Goal: Task Accomplishment & Management: Manage account settings

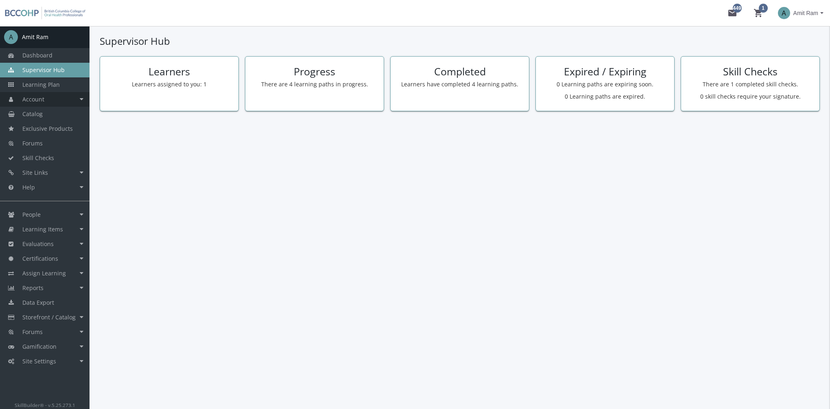
click at [59, 103] on link "Account" at bounding box center [45, 99] width 90 height 15
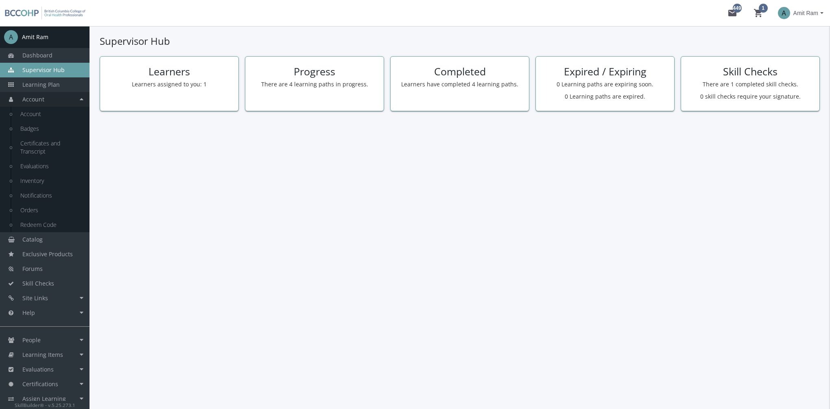
click at [59, 103] on link "Account" at bounding box center [45, 99] width 90 height 15
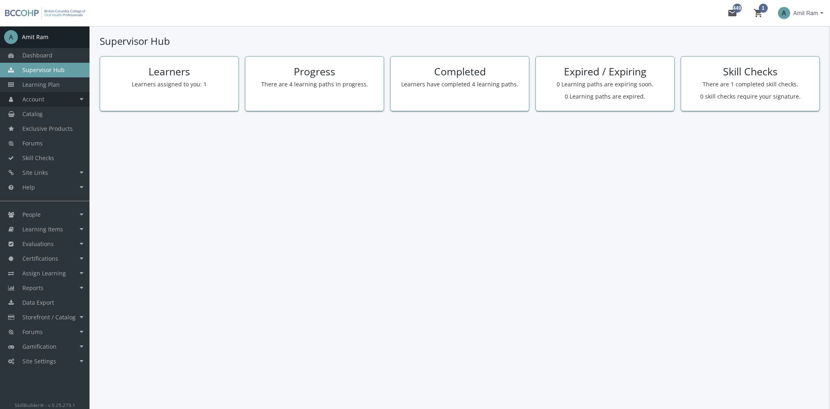
click at [58, 102] on link "Account" at bounding box center [45, 99] width 90 height 15
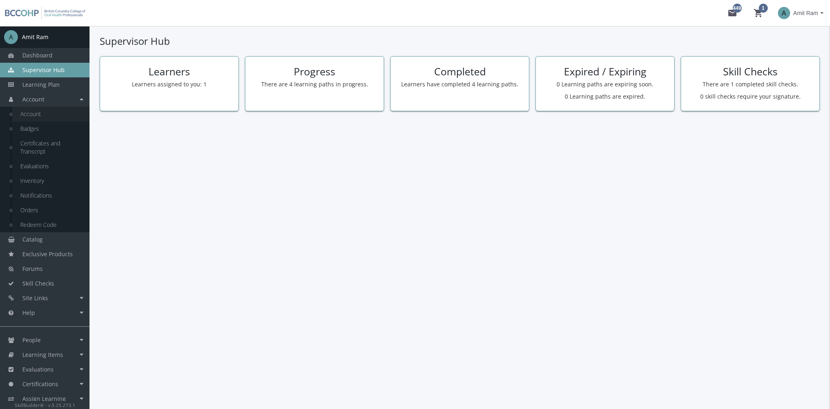
click at [57, 116] on link "Account" at bounding box center [50, 114] width 77 height 15
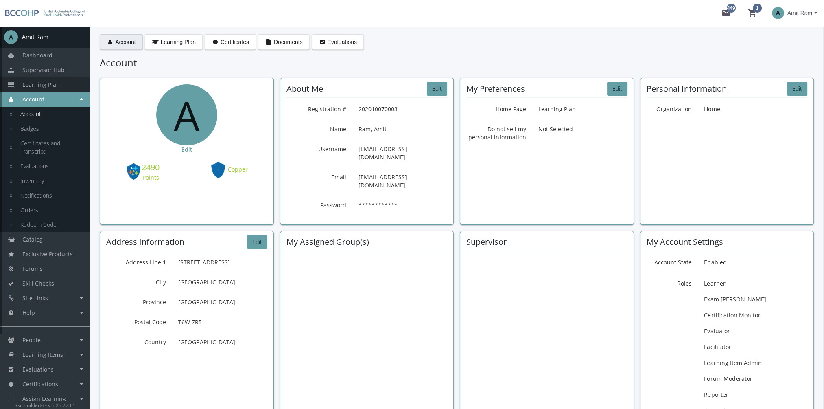
click at [62, 83] on link "Learning Plan" at bounding box center [45, 84] width 90 height 15
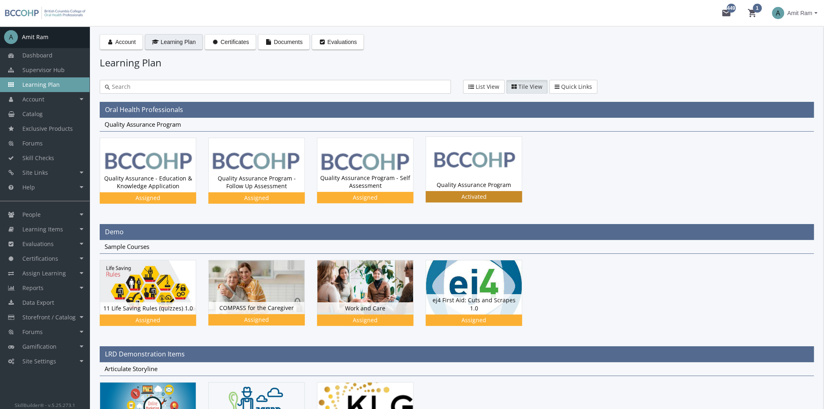
click at [487, 180] on div "Quality Assurance Program Status Activated" at bounding box center [474, 185] width 96 height 12
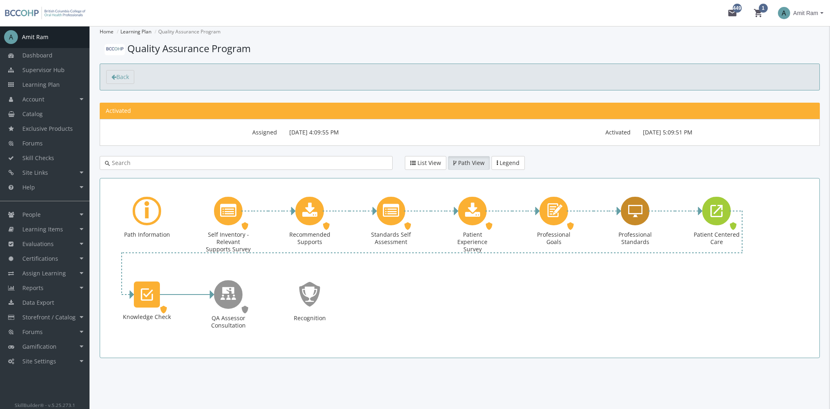
click at [635, 211] on icon "Professional Standards" at bounding box center [636, 211] width 14 height 16
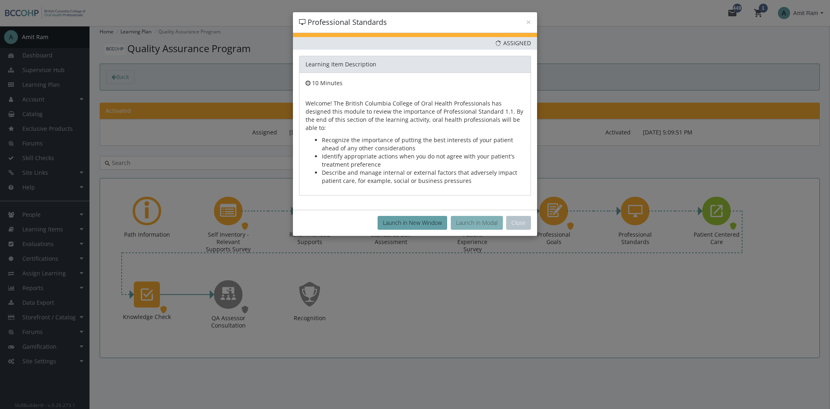
click at [479, 216] on button "Launch in Modal" at bounding box center [477, 223] width 52 height 14
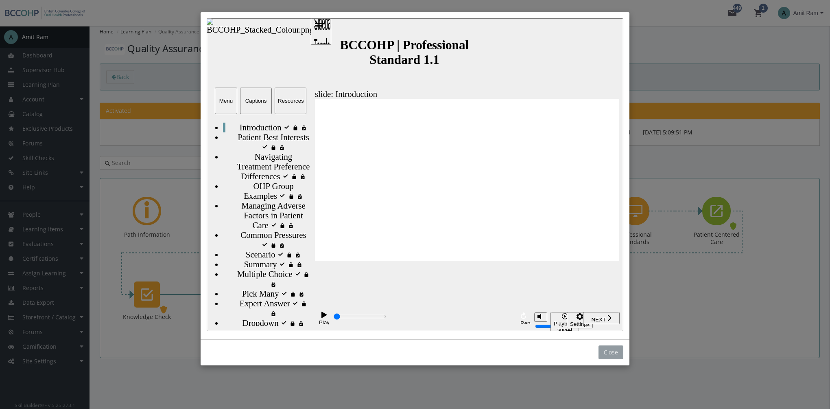
click at [613, 356] on button "Close" at bounding box center [611, 352] width 25 height 14
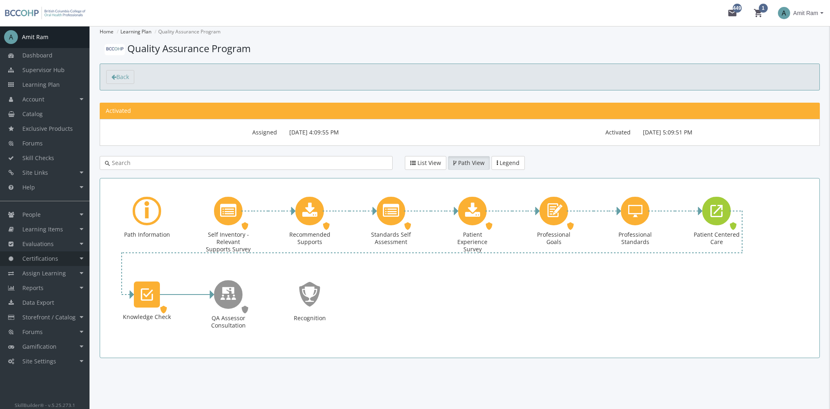
type input "800"
click at [60, 229] on span "Learning Items" at bounding box center [42, 229] width 41 height 8
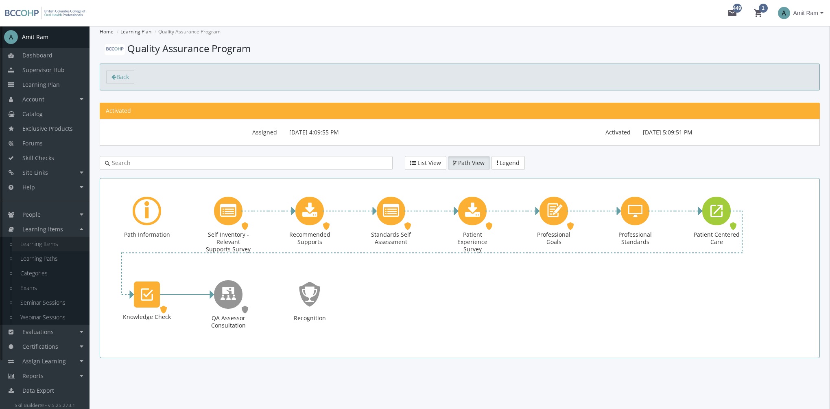
click at [64, 247] on link "Learning Items" at bounding box center [50, 244] width 77 height 15
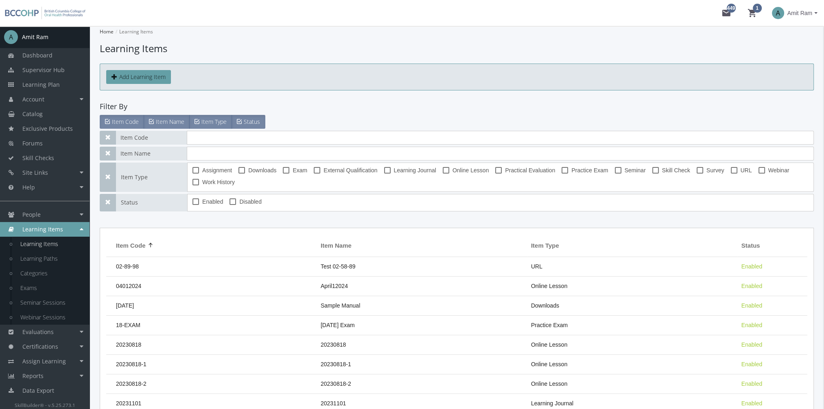
click at [443, 171] on span at bounding box center [446, 170] width 7 height 7
click at [443, 173] on input "Online Lesson" at bounding box center [443, 173] width 0 height 0
checkbox input "true"
click at [215, 142] on input "text" at bounding box center [500, 138] width 627 height 14
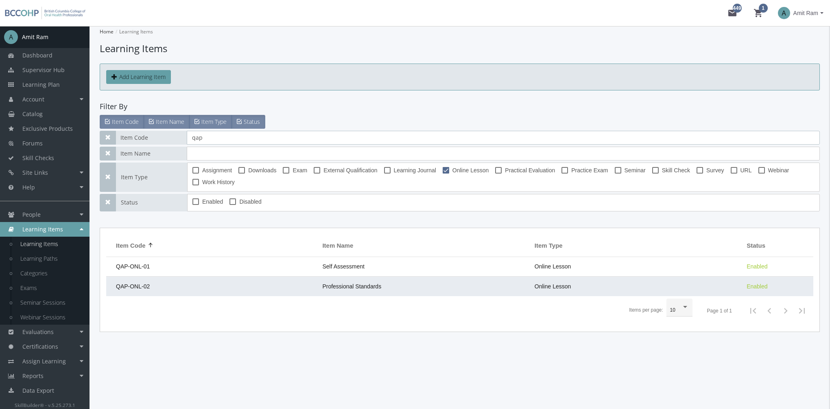
type input "qap"
click at [401, 285] on td "Professional Standards" at bounding box center [424, 286] width 212 height 20
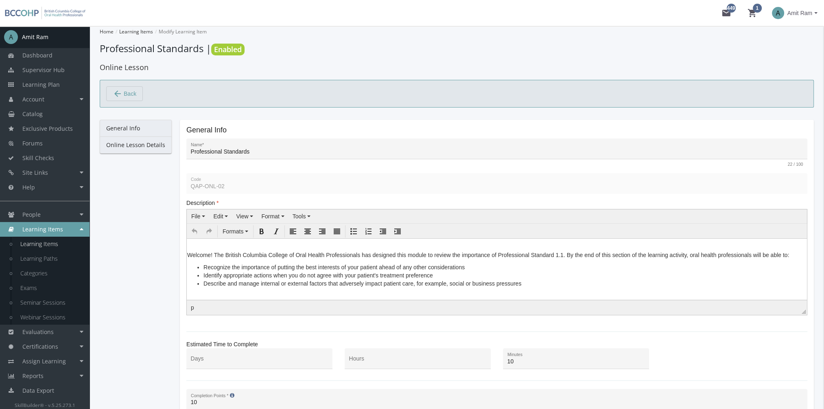
click at [148, 140] on link "Online Lesson Details" at bounding box center [136, 144] width 72 height 17
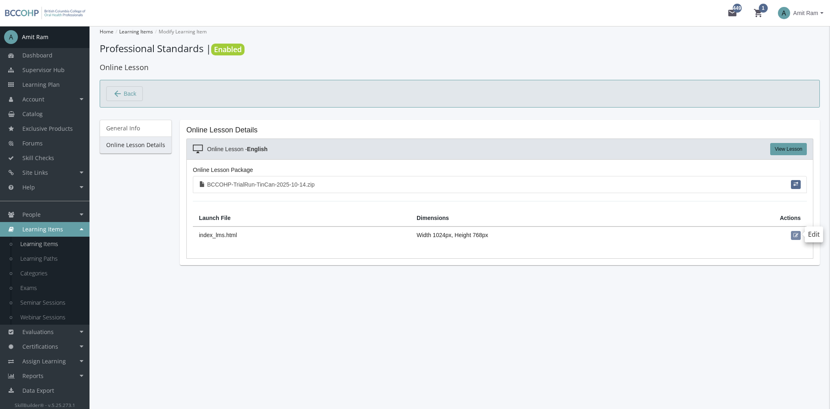
click at [796, 234] on span "button" at bounding box center [796, 235] width 5 height 5
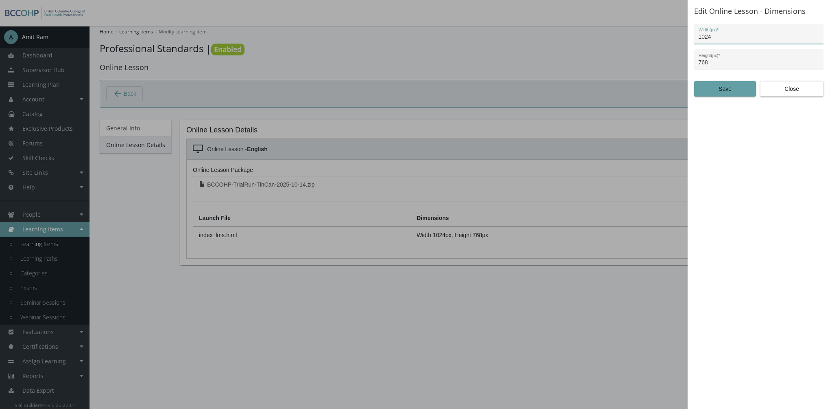
drag, startPoint x: 715, startPoint y: 36, endPoint x: 663, endPoint y: 41, distance: 51.9
click at [665, 37] on div "Edit Online Lesson - Dimensions 1024 Width(px) * 768 Height(px) * Save Close" at bounding box center [415, 204] width 830 height 409
type input "1280"
drag, startPoint x: 713, startPoint y: 64, endPoint x: 668, endPoint y: 62, distance: 45.2
click at [670, 60] on div "Edit Online Lesson - Dimensions 1280 Width(px) * 768 Height(px) * Save Close" at bounding box center [415, 204] width 830 height 409
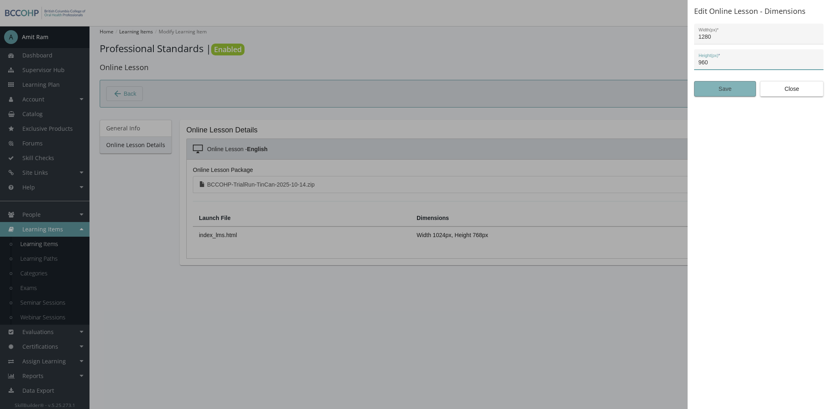
type input "960"
click at [710, 86] on span "Save" at bounding box center [725, 88] width 48 height 15
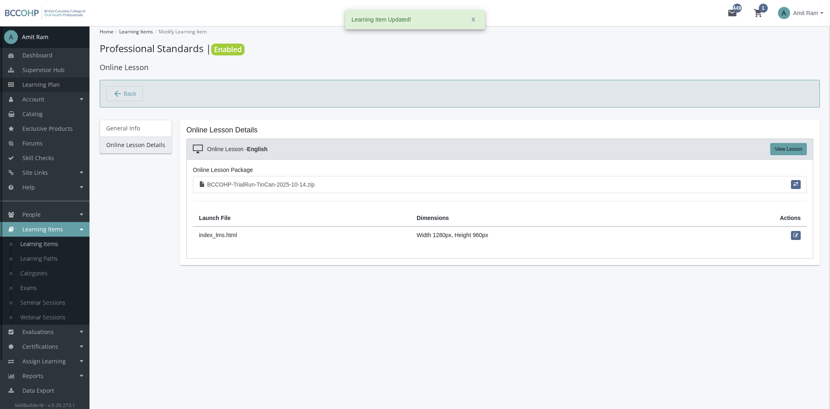
click at [69, 88] on link "Learning Plan" at bounding box center [45, 84] width 90 height 15
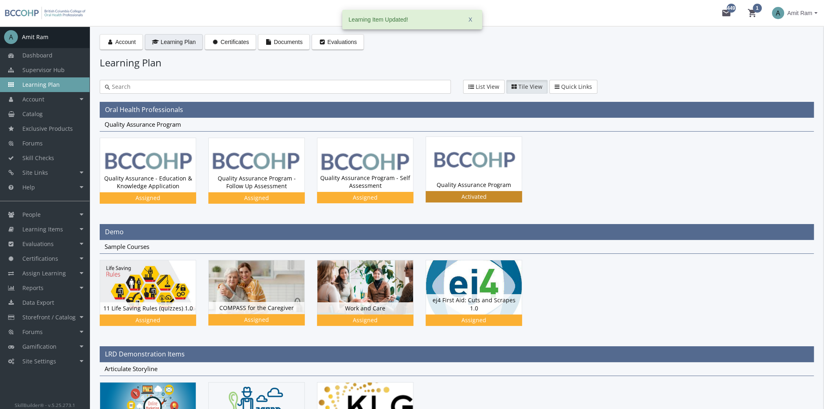
click at [460, 196] on div "Activated" at bounding box center [473, 197] width 93 height 8
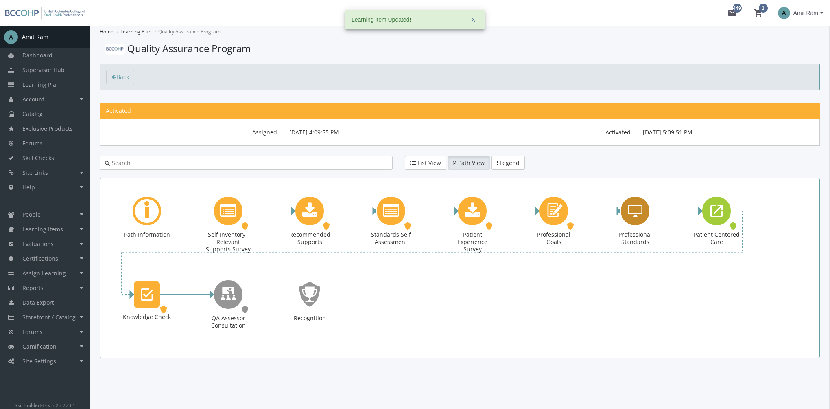
click at [633, 210] on icon "Professional Standards" at bounding box center [636, 211] width 14 height 16
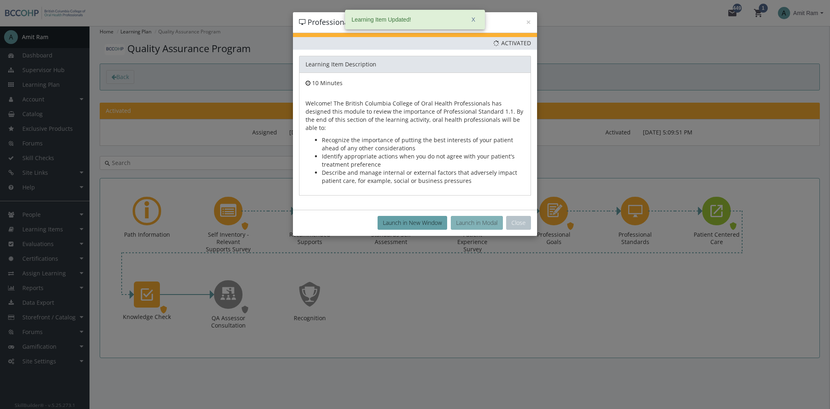
click at [477, 216] on button "Launch in Modal" at bounding box center [477, 223] width 52 height 14
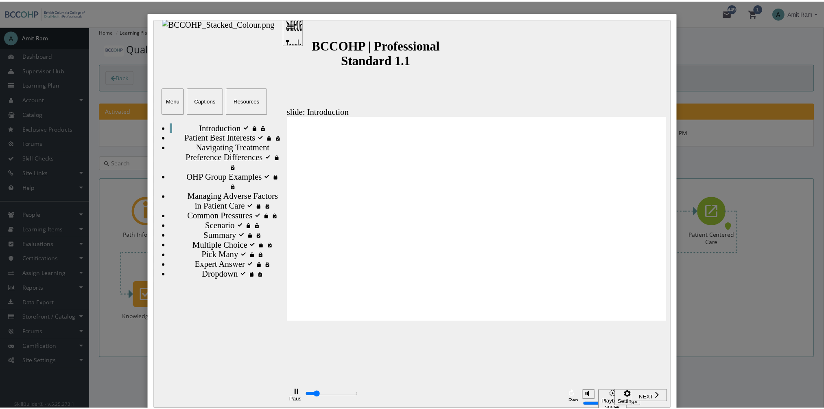
scroll to position [46, 0]
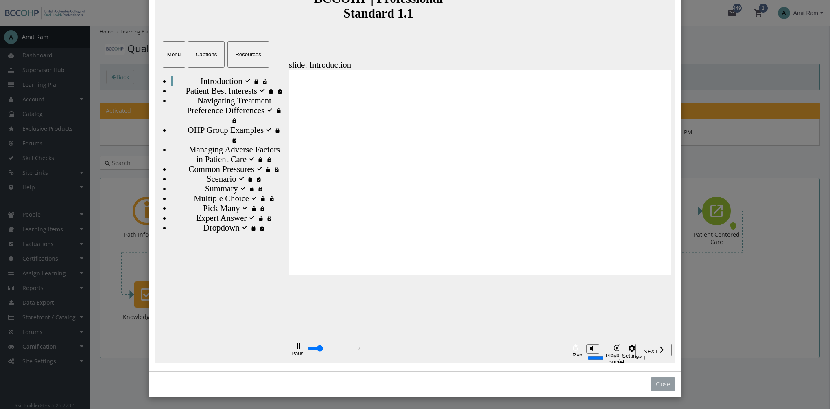
click at [657, 379] on button "Close" at bounding box center [663, 384] width 25 height 14
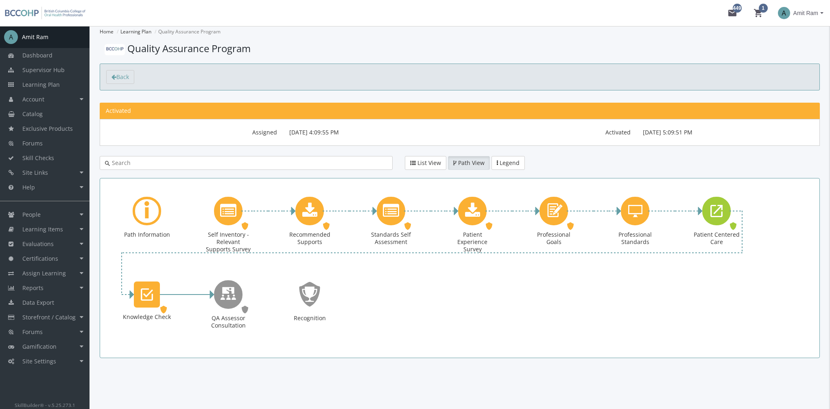
type input "9300"
click at [65, 228] on link "Learning Items" at bounding box center [45, 229] width 90 height 15
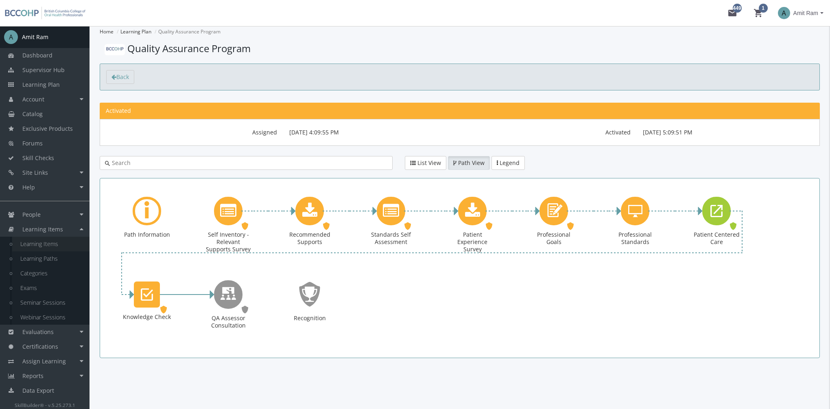
click at [67, 247] on link "Learning Items" at bounding box center [50, 244] width 77 height 15
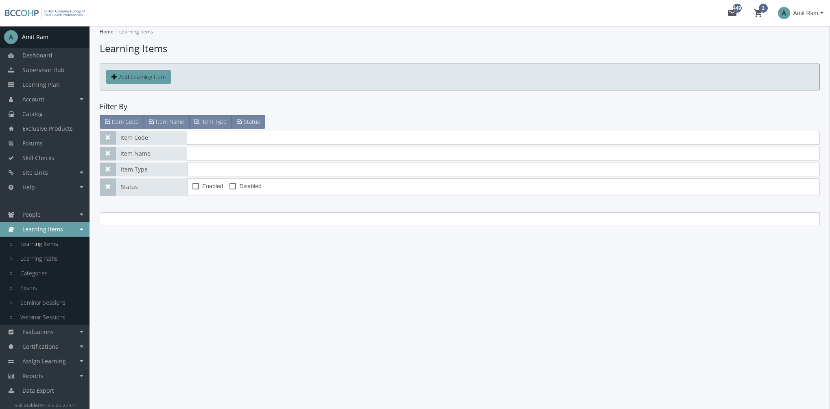
type input "qap"
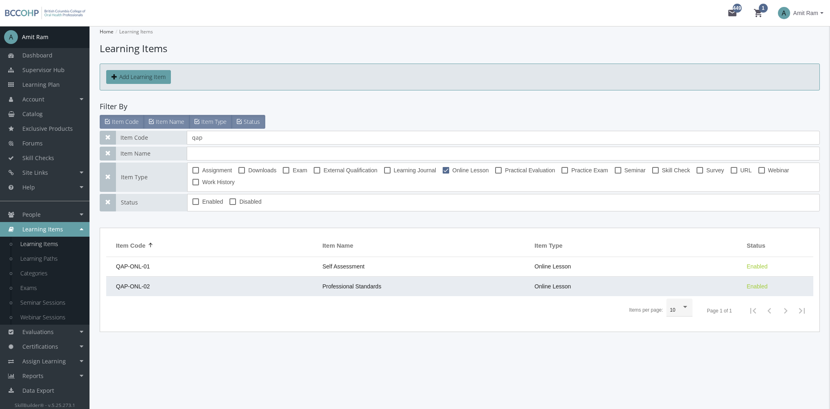
click at [329, 283] on span "Professional Standards" at bounding box center [351, 286] width 59 height 7
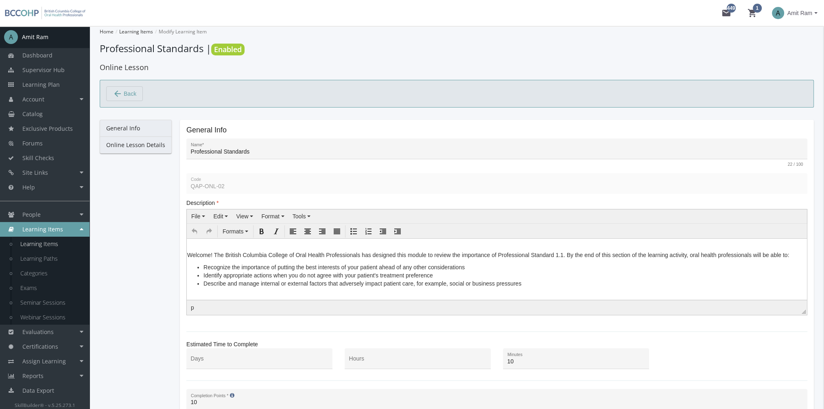
click at [143, 139] on link "Online Lesson Details" at bounding box center [136, 144] width 72 height 17
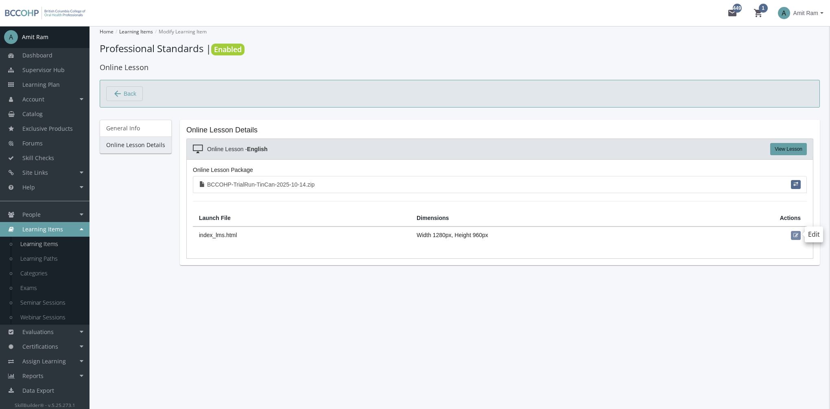
click at [794, 233] on span "button" at bounding box center [796, 235] width 5 height 5
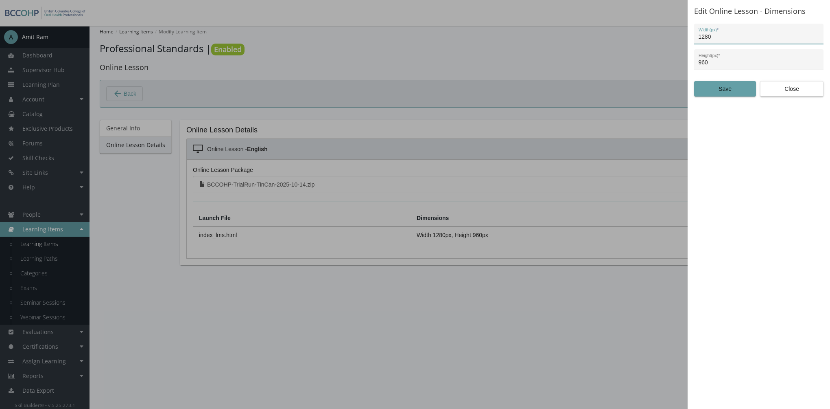
drag, startPoint x: 713, startPoint y: 34, endPoint x: 648, endPoint y: 23, distance: 65.7
click at [660, 27] on div "Edit Online Lesson - Dimensions 1280 Width(px) * 960 Height(px) * Save Close" at bounding box center [415, 204] width 830 height 409
type input "1440"
type input "1080"
click at [727, 86] on span "Save" at bounding box center [725, 88] width 48 height 15
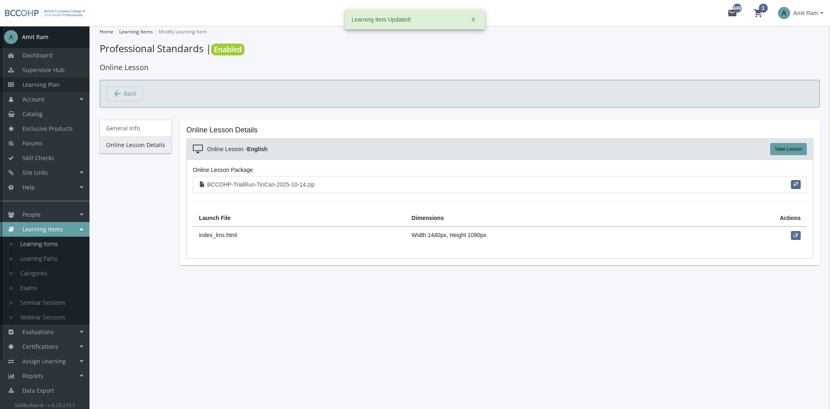
click at [57, 83] on span "Learning Plan" at bounding box center [40, 85] width 37 height 8
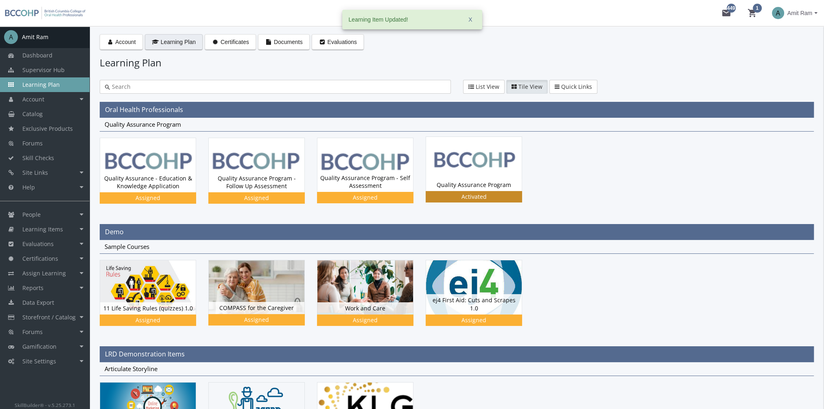
click at [493, 162] on img at bounding box center [474, 164] width 96 height 54
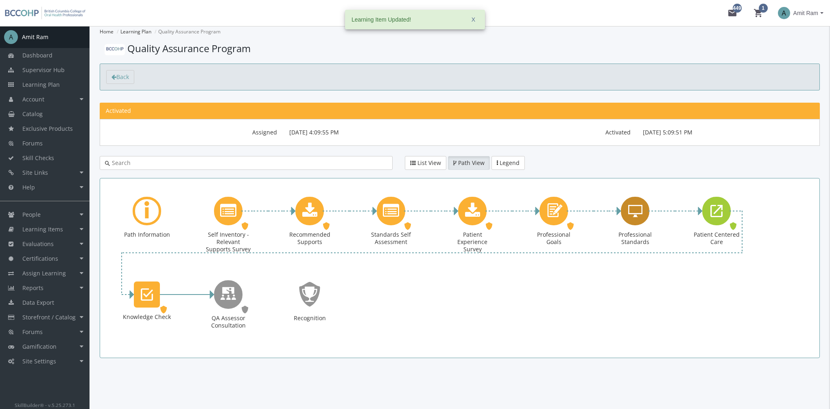
click at [622, 207] on div "Professional Standards" at bounding box center [635, 211] width 28 height 28
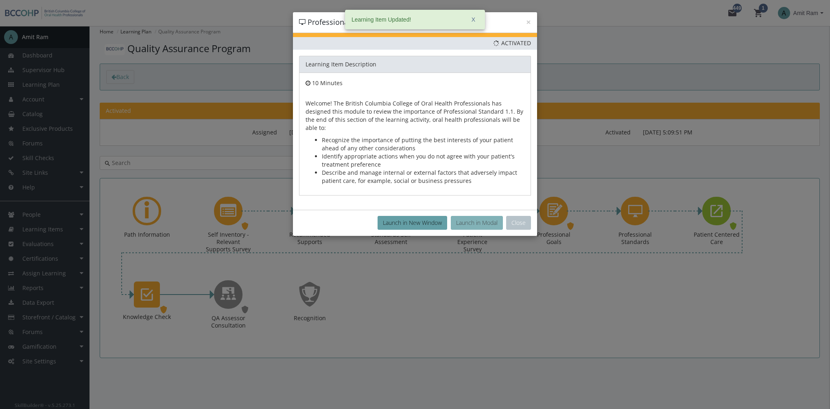
click at [490, 216] on button "Launch in Modal" at bounding box center [477, 223] width 52 height 14
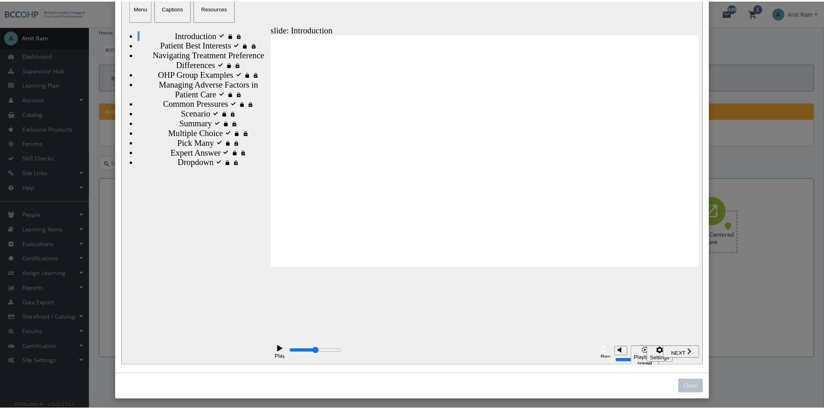
scroll to position [95, 0]
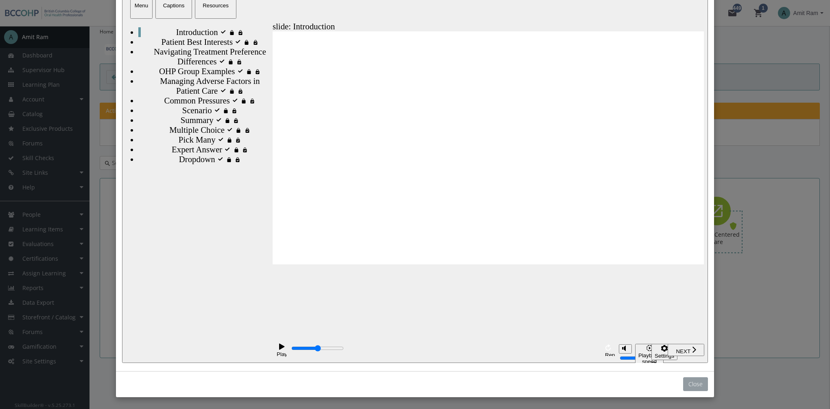
click at [688, 389] on button "Close" at bounding box center [695, 384] width 25 height 14
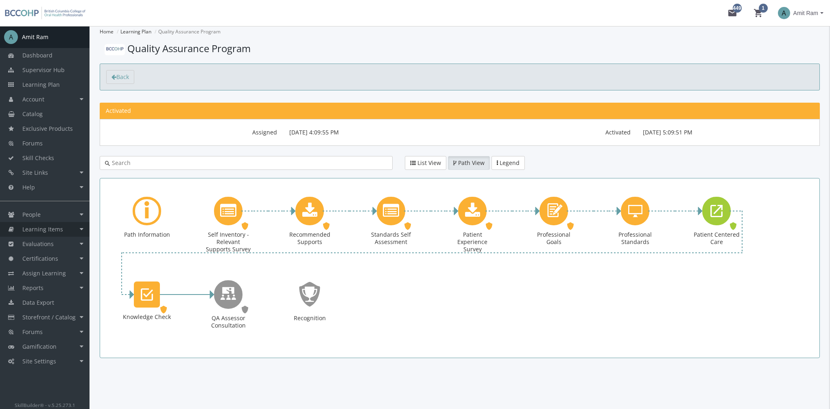
click at [60, 227] on span "Learning Items" at bounding box center [42, 229] width 41 height 8
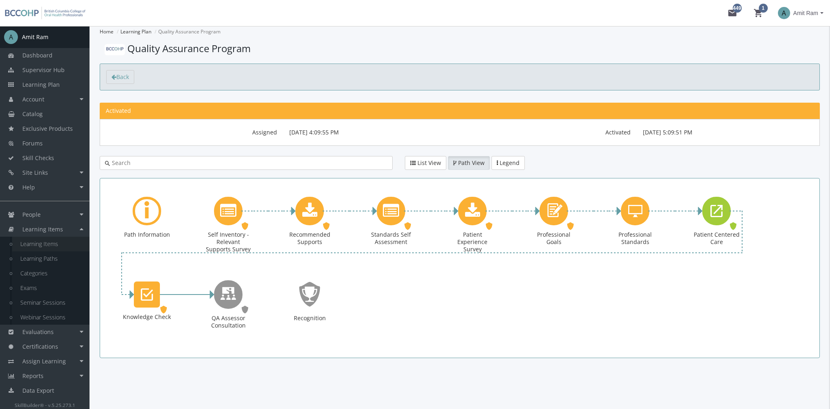
click at [60, 246] on link "Learning Items" at bounding box center [50, 244] width 77 height 15
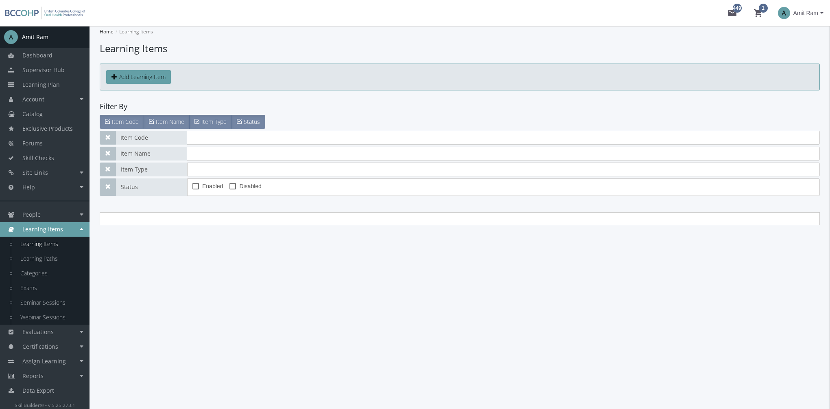
type input "qap"
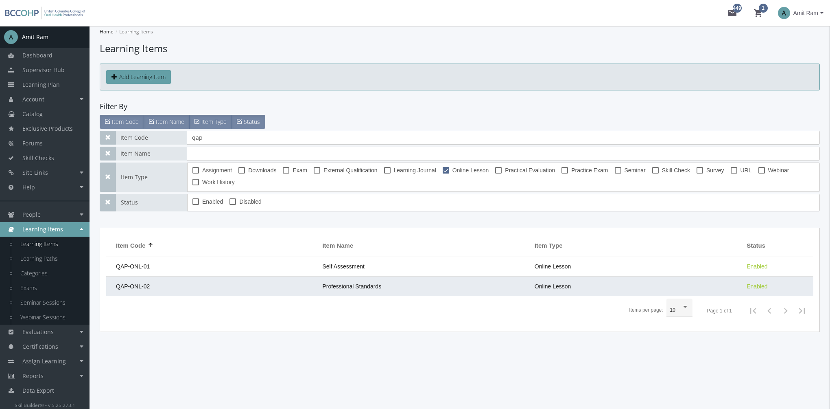
click at [350, 285] on span "Professional Standards" at bounding box center [351, 286] width 59 height 7
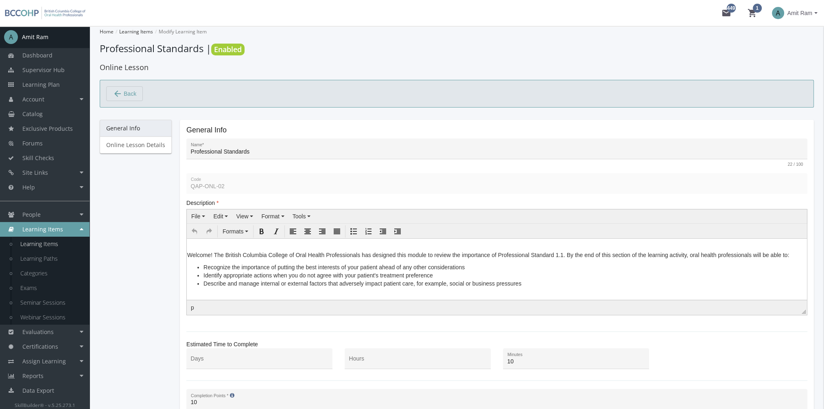
click at [159, 158] on div "General Info Online Lesson Details" at bounding box center [136, 337] width 72 height 435
click at [155, 148] on link "Online Lesson Details" at bounding box center [136, 144] width 72 height 17
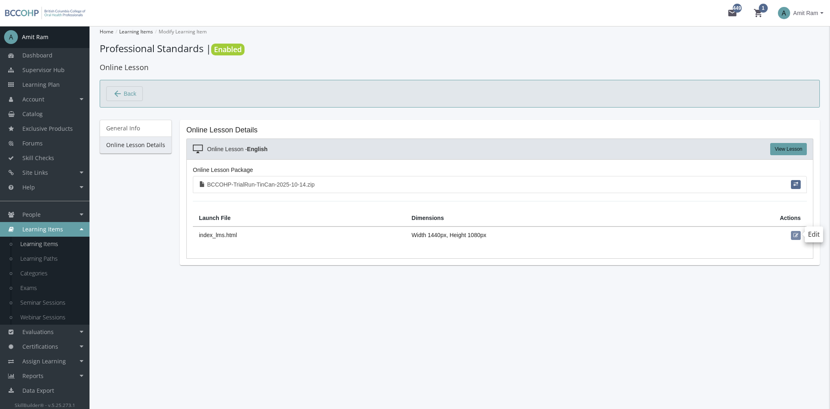
click at [797, 236] on button "button" at bounding box center [796, 235] width 10 height 9
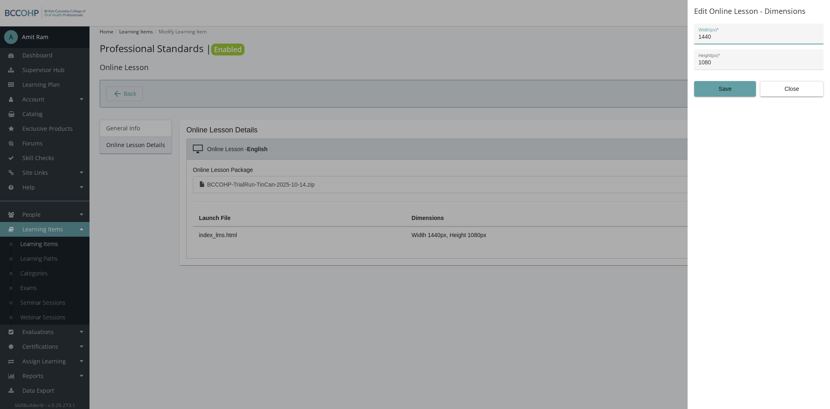
drag, startPoint x: 724, startPoint y: 37, endPoint x: 637, endPoint y: 21, distance: 89.1
click at [637, 21] on div "Edit Online Lesson - Dimensions 1440 Width(px) * 1080 Height(px) * Save Close" at bounding box center [415, 204] width 830 height 409
type input "1280"
type input "720"
click at [716, 87] on span "Save" at bounding box center [725, 88] width 48 height 15
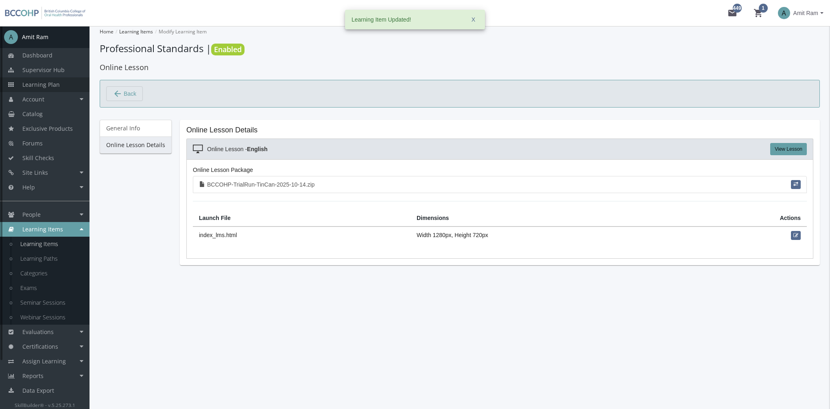
click at [57, 91] on link "Learning Plan" at bounding box center [45, 84] width 90 height 15
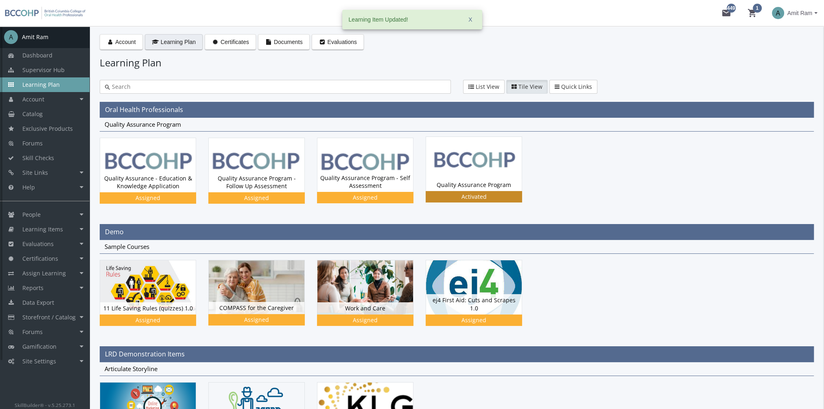
click at [457, 188] on div "Quality Assurance Program Status Activated" at bounding box center [474, 185] width 96 height 12
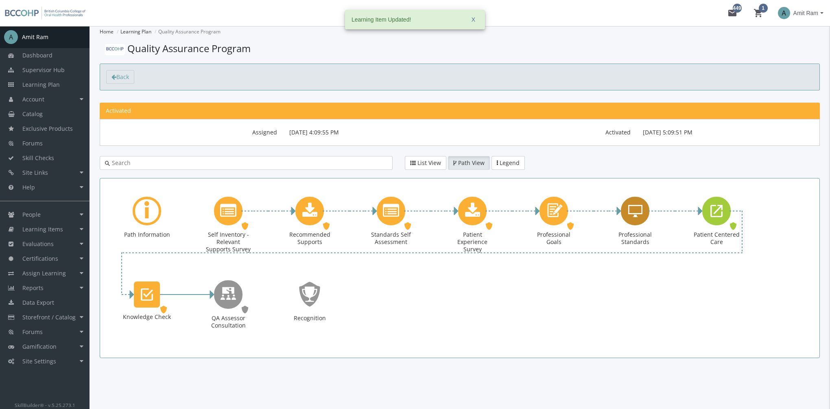
click at [638, 222] on div "Professional Standards" at bounding box center [635, 211] width 28 height 28
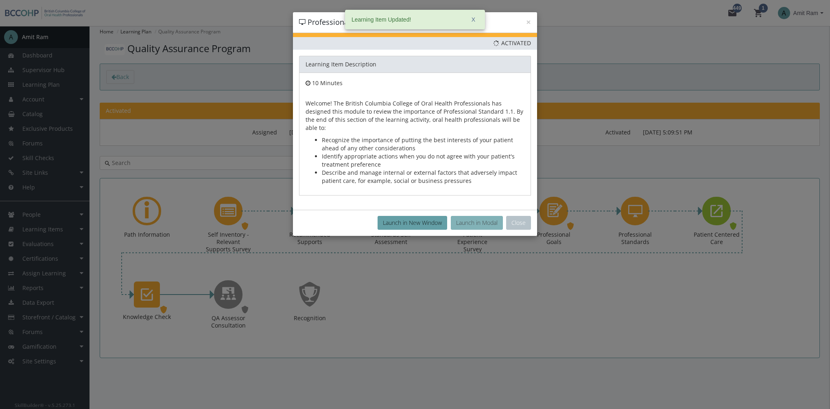
click at [477, 216] on button "Launch in Modal" at bounding box center [477, 223] width 52 height 14
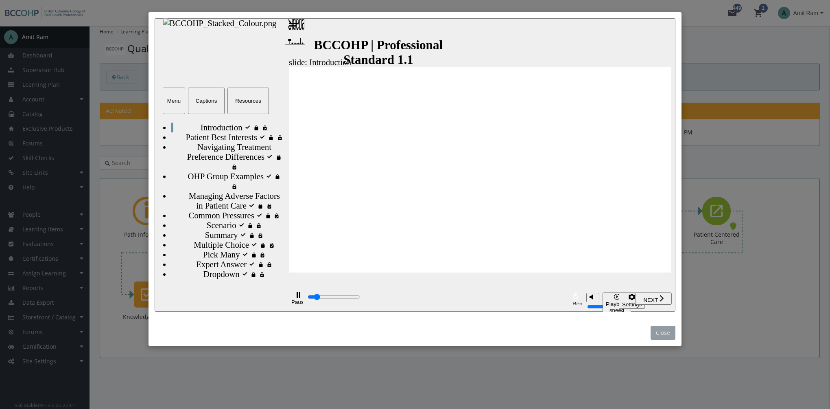
click at [662, 334] on button "Close" at bounding box center [663, 333] width 25 height 14
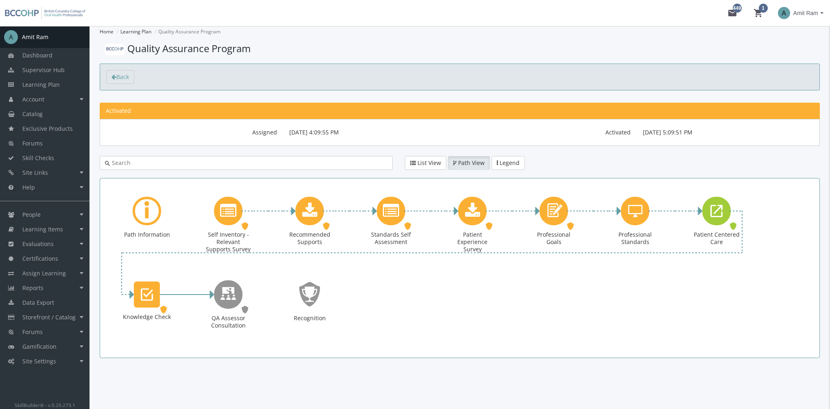
type input "6600"
click at [641, 217] on icon "Professional Standards" at bounding box center [636, 211] width 14 height 16
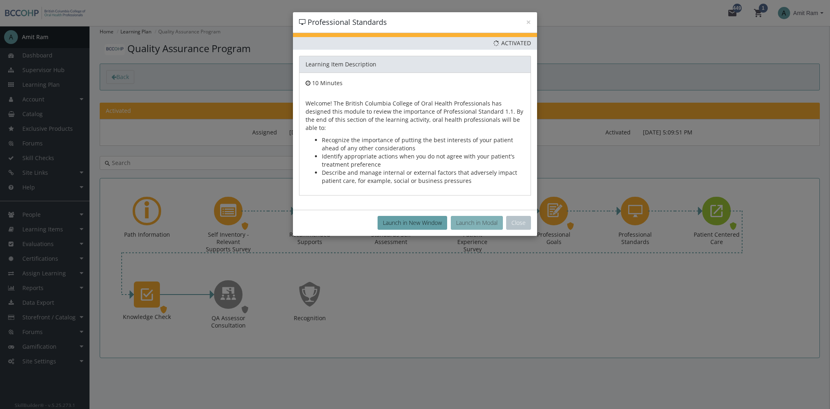
click at [469, 216] on button "Launch in Modal" at bounding box center [477, 223] width 52 height 14
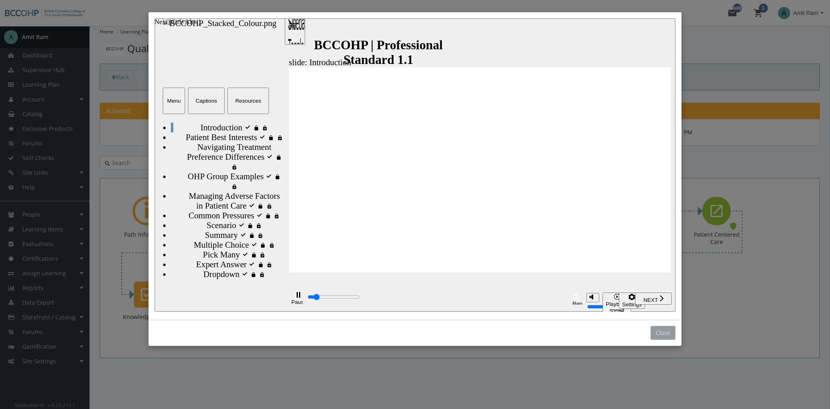
click at [666, 333] on button "Close" at bounding box center [663, 333] width 25 height 14
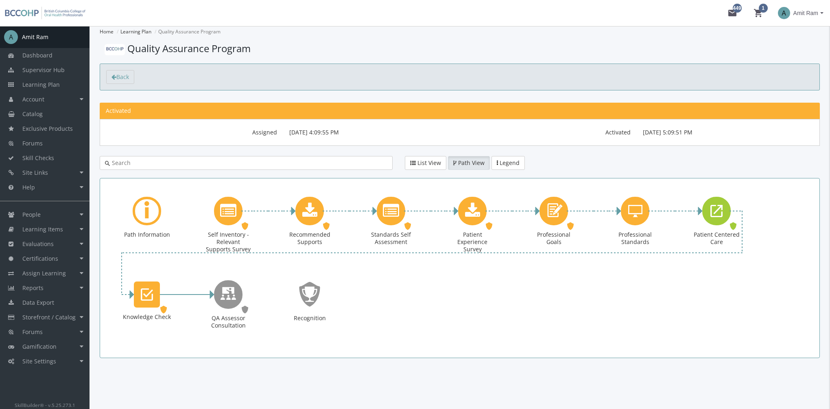
type input "6200"
click at [69, 219] on link "People" at bounding box center [45, 214] width 90 height 15
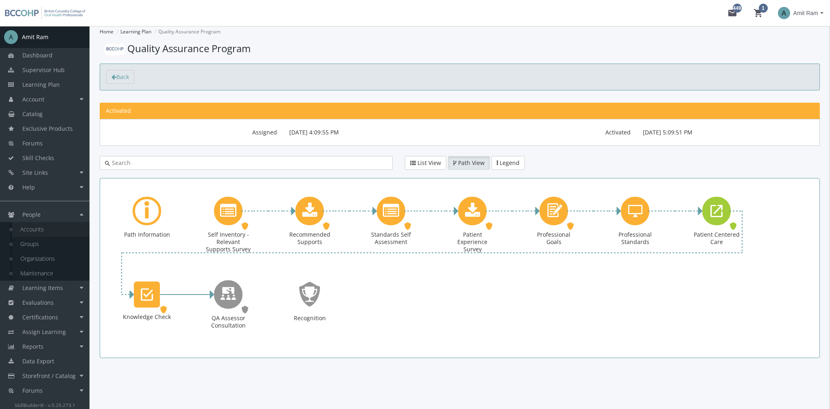
click at [58, 224] on link "Accounts" at bounding box center [50, 229] width 77 height 15
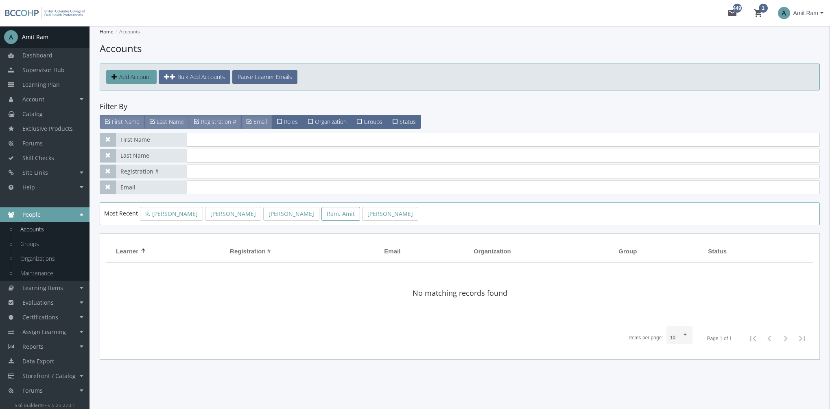
click at [322, 215] on link "Ram, Amit" at bounding box center [341, 214] width 39 height 14
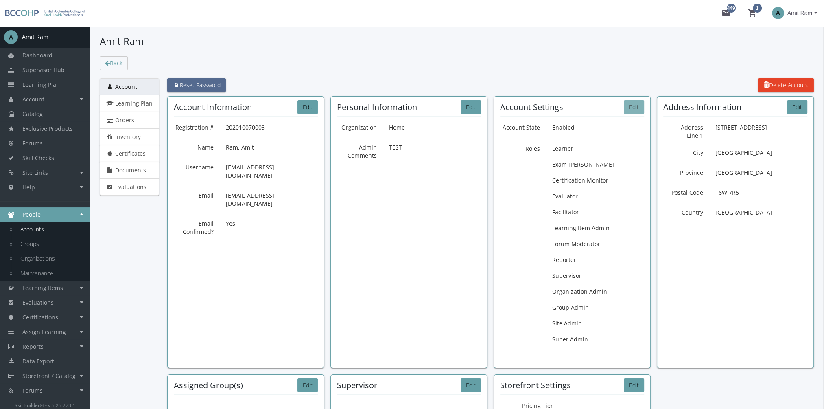
click at [634, 107] on button "Edit" at bounding box center [634, 107] width 20 height 14
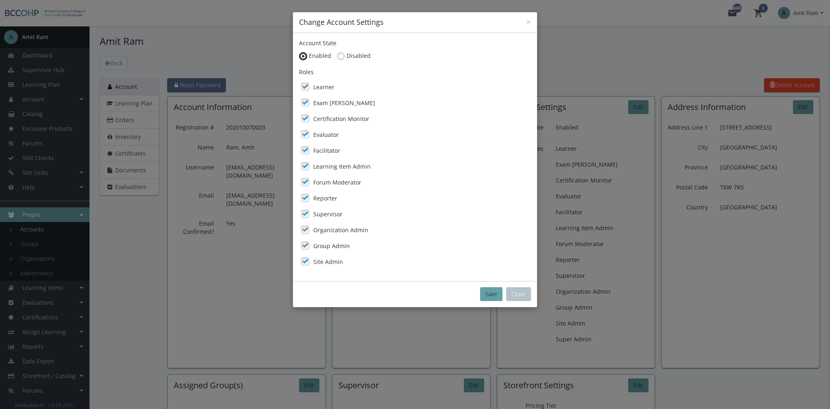
click at [334, 214] on label "Supervisor" at bounding box center [327, 214] width 29 height 8
click at [490, 291] on button "Save" at bounding box center [491, 294] width 22 height 14
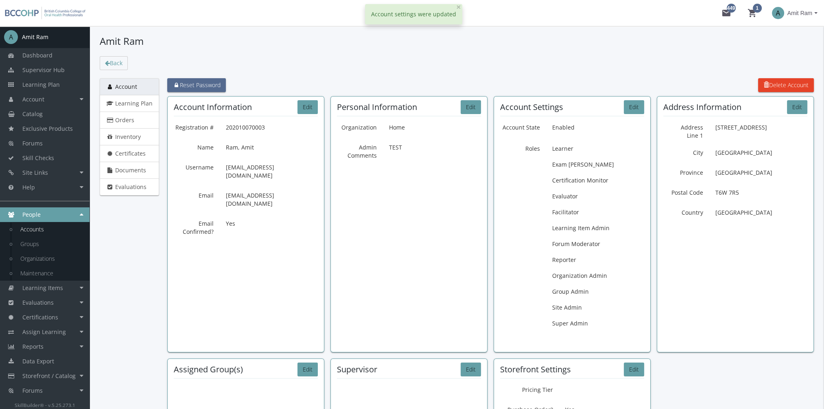
click at [809, 10] on span "Amit Ram" at bounding box center [800, 13] width 25 height 15
click at [784, 68] on link "Sign Out" at bounding box center [784, 72] width 74 height 9
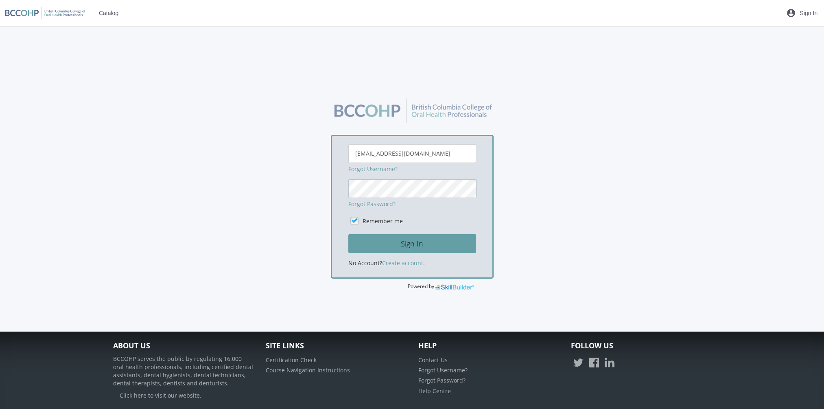
click at [348, 234] on button "Sign In" at bounding box center [412, 243] width 128 height 19
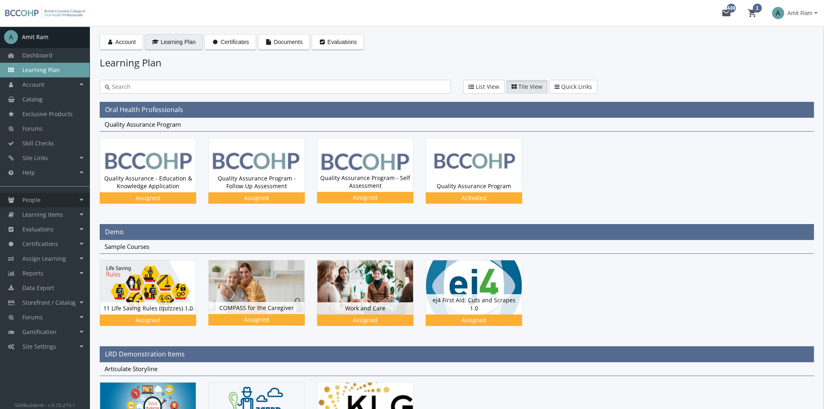
click at [56, 198] on link "People" at bounding box center [45, 200] width 90 height 15
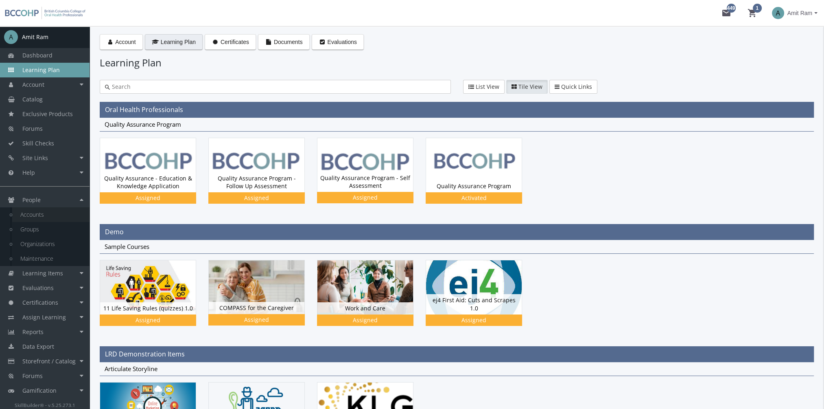
click at [54, 213] on link "Accounts" at bounding box center [50, 214] width 77 height 15
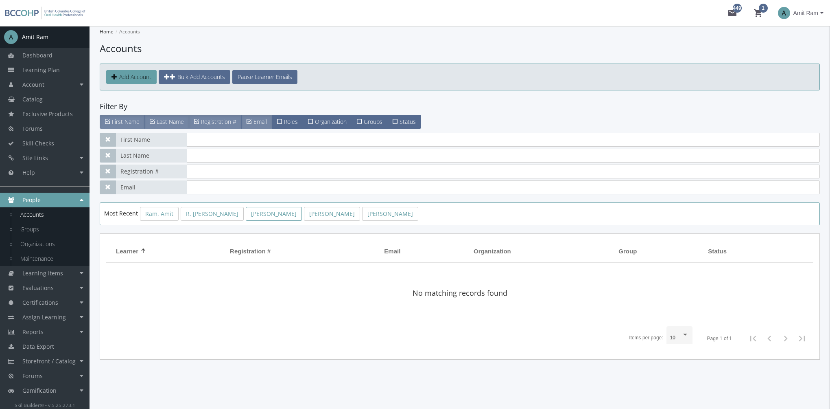
click at [246, 215] on link "[PERSON_NAME]" at bounding box center [274, 214] width 56 height 14
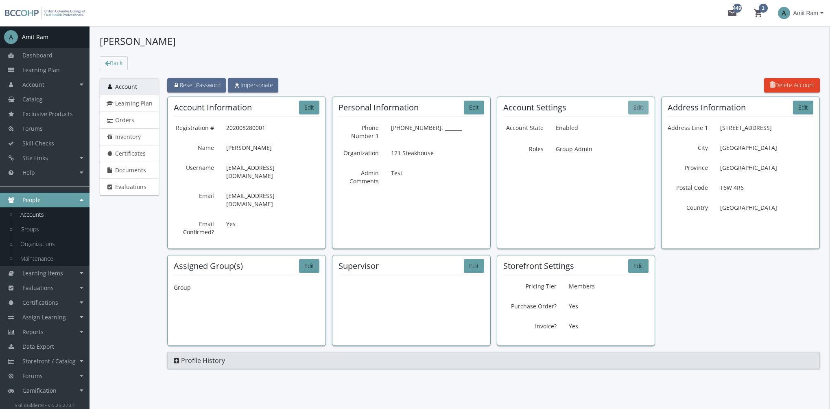
click at [640, 108] on button "Edit" at bounding box center [639, 108] width 20 height 14
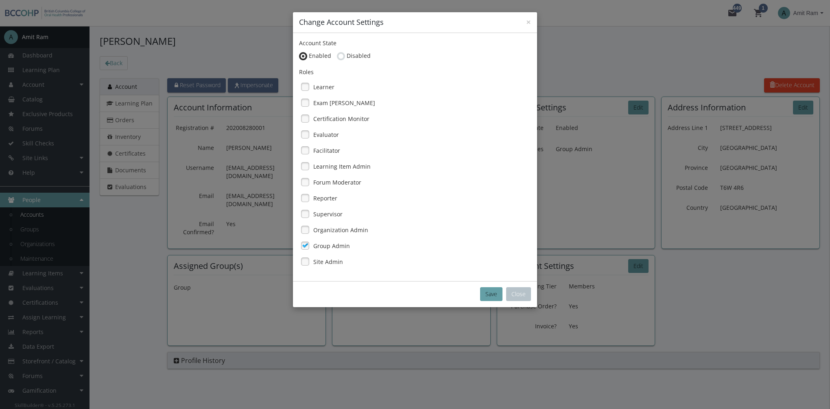
click at [335, 215] on label "Supervisor" at bounding box center [327, 214] width 29 height 8
click at [487, 290] on button "Save" at bounding box center [491, 294] width 22 height 14
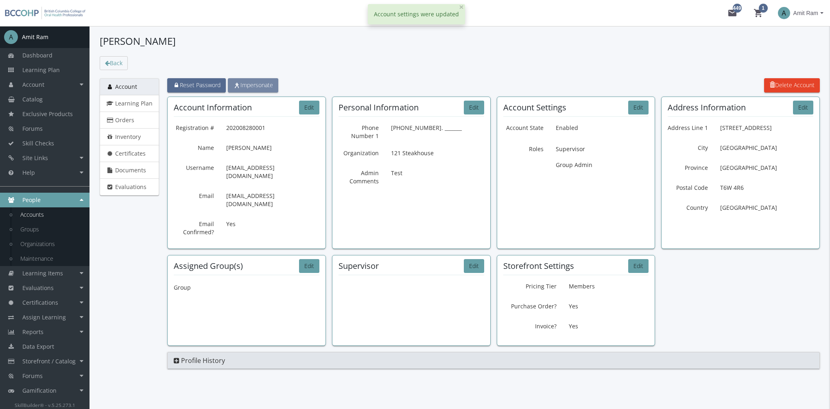
click at [264, 86] on span "Impersonate" at bounding box center [253, 85] width 40 height 8
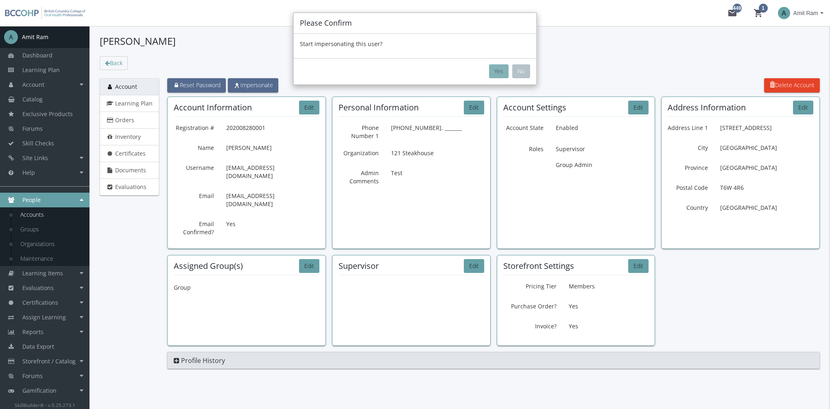
click at [500, 68] on button "Yes" at bounding box center [499, 71] width 20 height 14
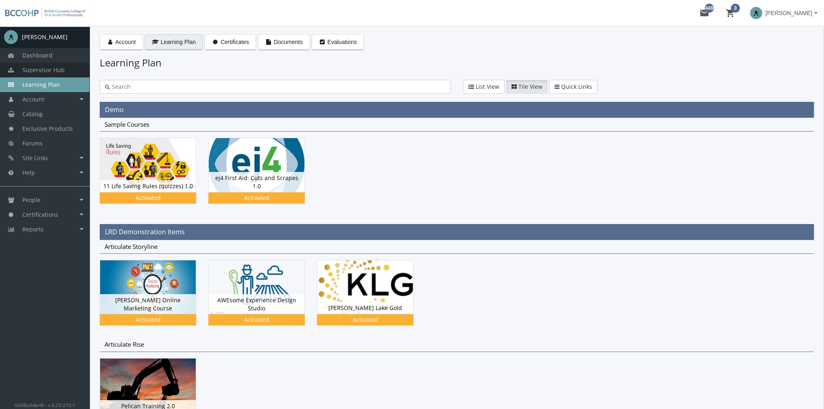
click at [61, 70] on span "Supervisor Hub" at bounding box center [43, 70] width 42 height 8
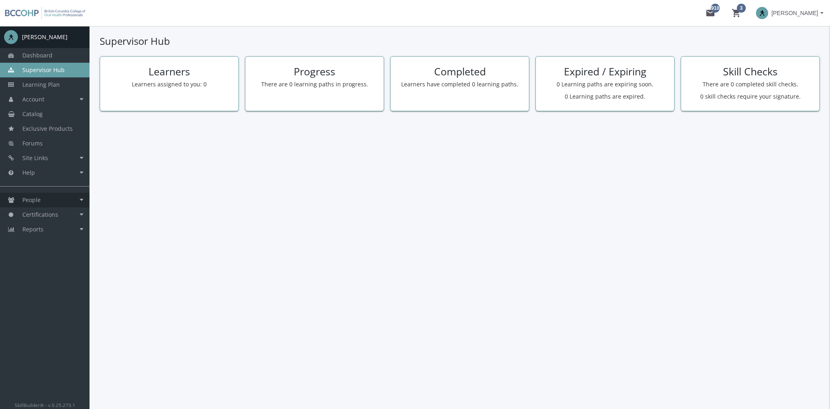
click at [61, 200] on link "People" at bounding box center [45, 200] width 90 height 15
click at [61, 215] on link "Accounts" at bounding box center [50, 214] width 77 height 15
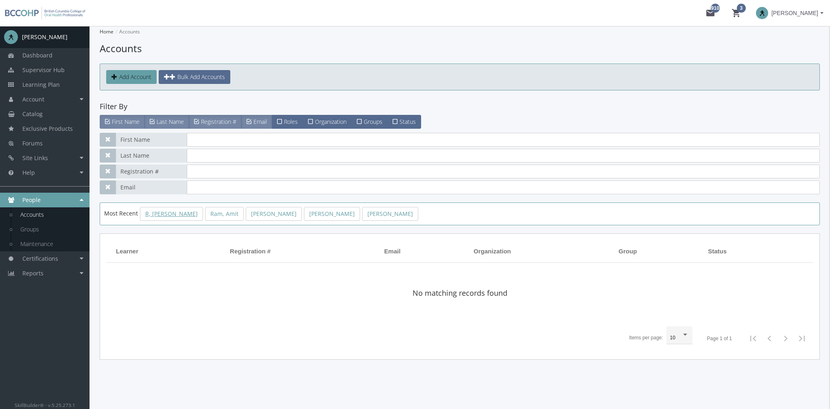
click at [162, 212] on link "R, [PERSON_NAME]" at bounding box center [171, 214] width 63 height 14
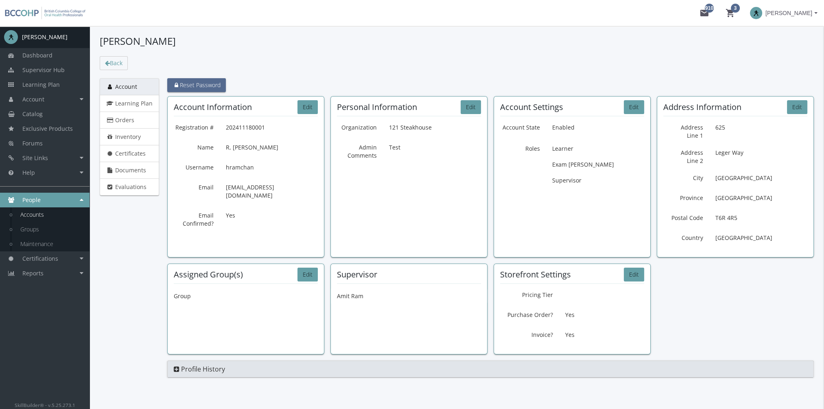
click at [756, 15] on span at bounding box center [756, 13] width 12 height 12
click at [763, 55] on link "End Impersonation" at bounding box center [768, 54] width 106 height 9
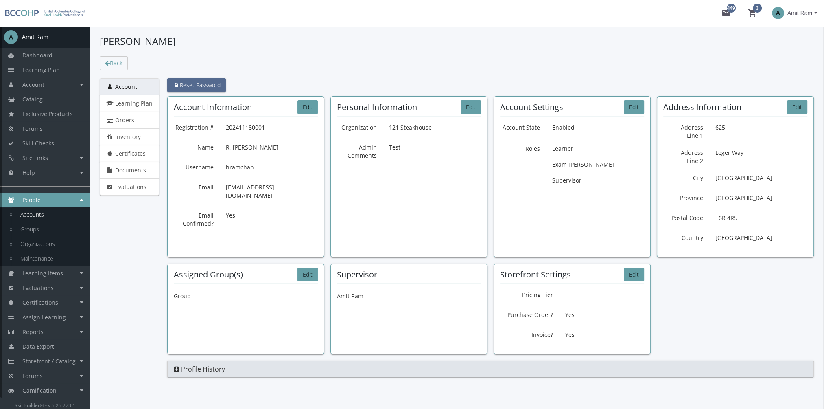
click at [42, 218] on link "Accounts" at bounding box center [50, 214] width 77 height 15
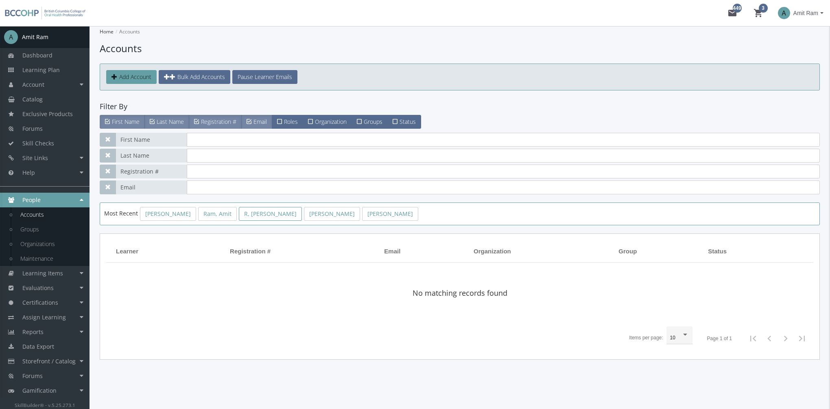
click at [257, 217] on link "R, [PERSON_NAME]" at bounding box center [270, 214] width 63 height 14
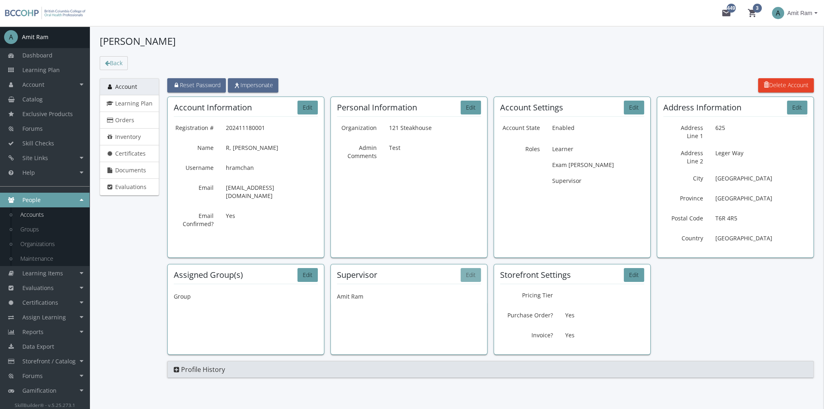
click at [470, 268] on button "Edit" at bounding box center [471, 275] width 20 height 14
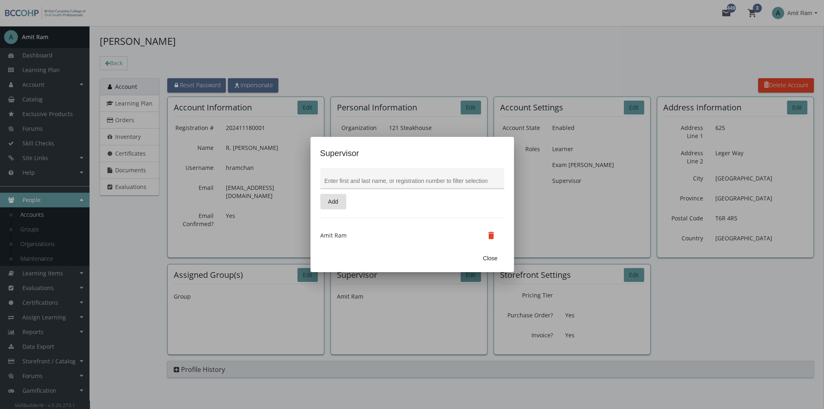
click at [361, 186] on div at bounding box center [411, 180] width 175 height 17
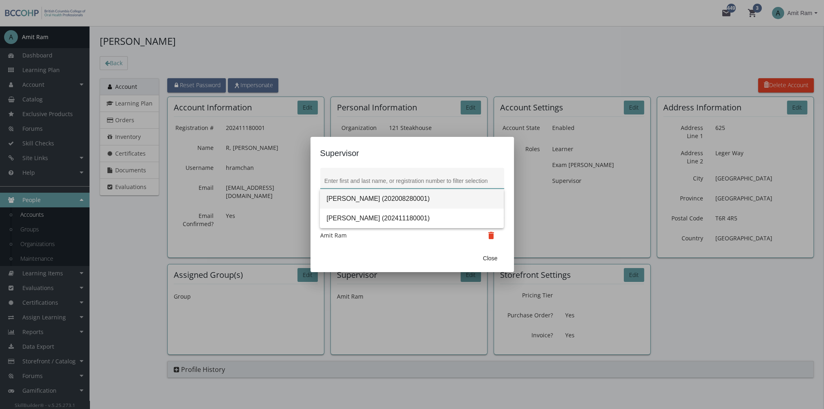
click at [357, 198] on span "[PERSON_NAME] (202008280001)" at bounding box center [411, 199] width 171 height 20
type input "[PERSON_NAME] (202008280001)"
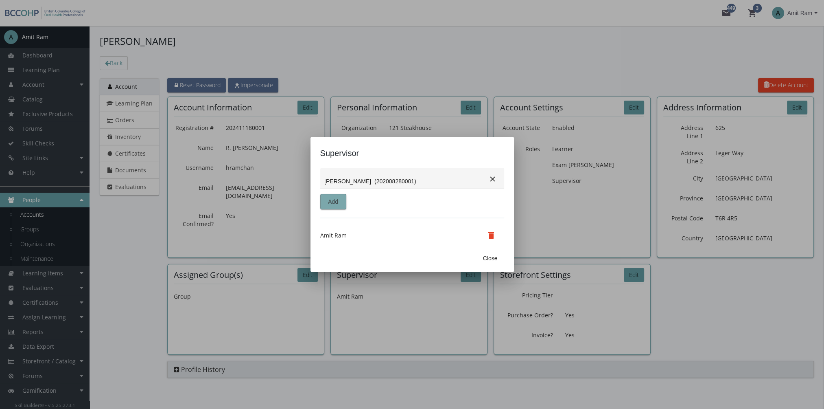
click at [342, 204] on button "Add" at bounding box center [333, 201] width 26 height 15
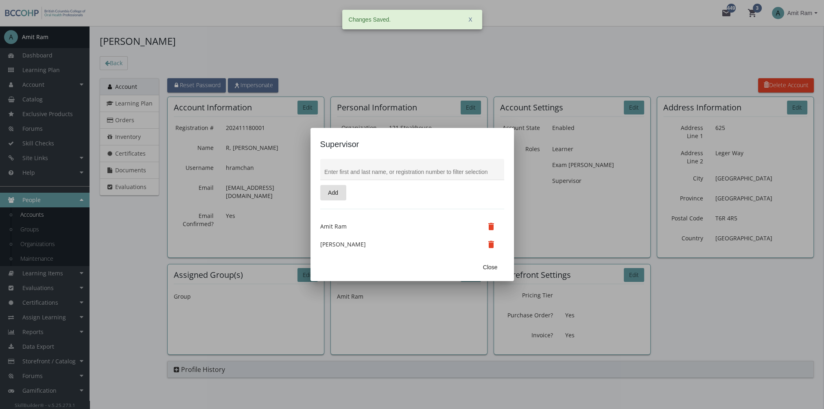
click at [493, 270] on span "Close" at bounding box center [490, 267] width 15 height 15
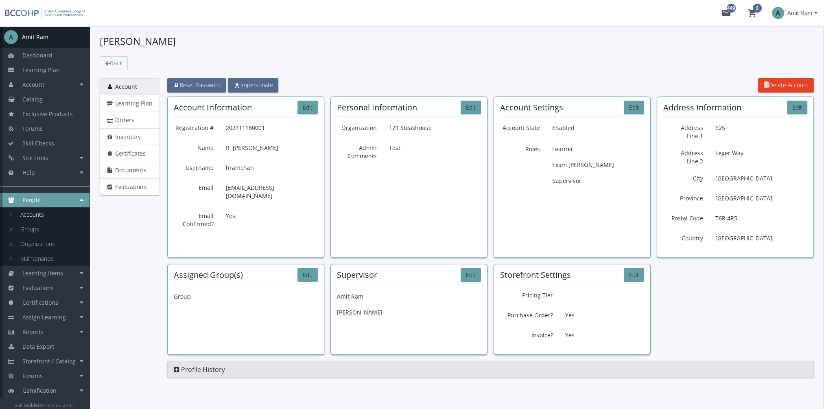
click at [36, 213] on link "Accounts" at bounding box center [50, 214] width 77 height 15
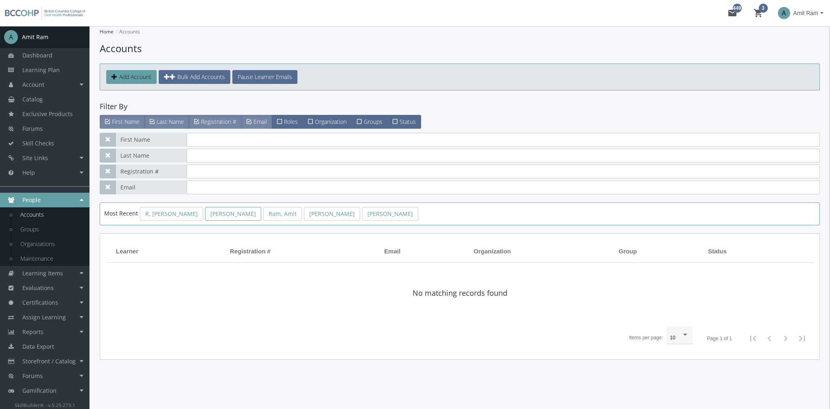
click at [216, 214] on link "[PERSON_NAME]" at bounding box center [233, 214] width 56 height 14
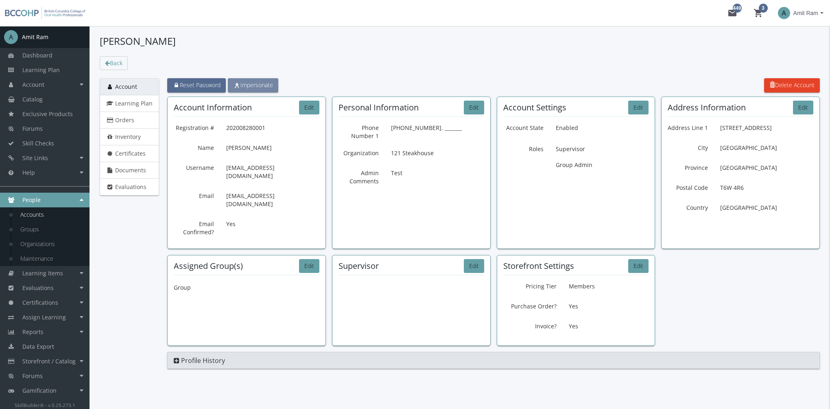
click at [261, 82] on span "Impersonate" at bounding box center [253, 85] width 40 height 8
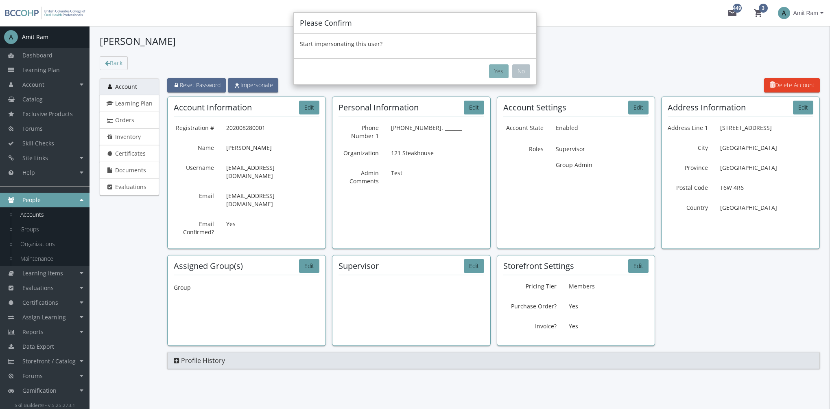
click at [495, 71] on button "Yes" at bounding box center [499, 71] width 20 height 14
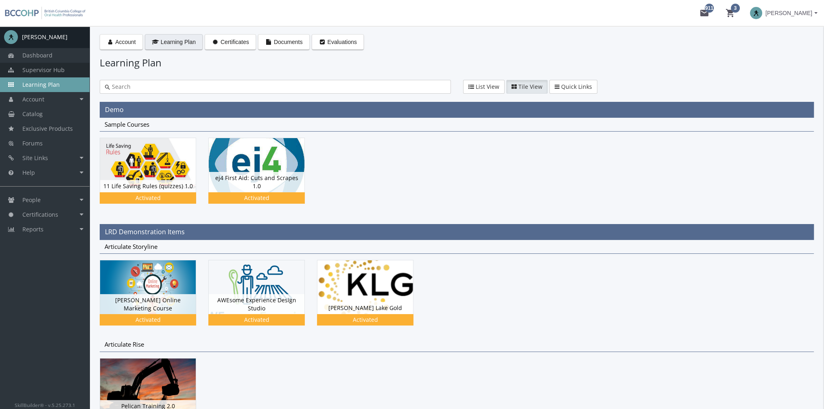
click at [55, 69] on span "Supervisor Hub" at bounding box center [43, 70] width 42 height 8
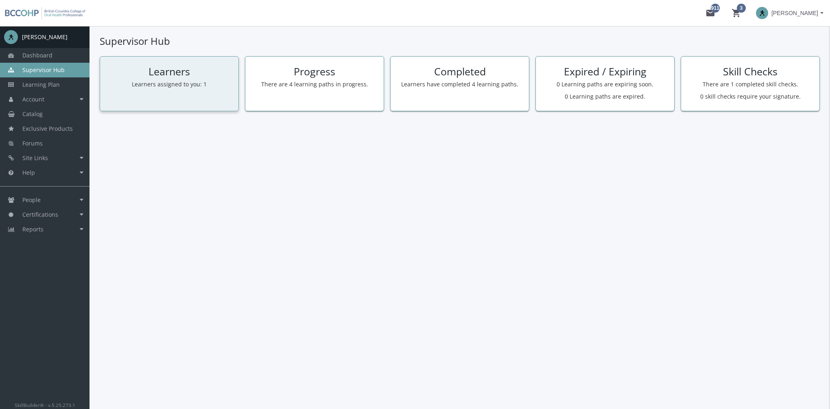
click at [169, 83] on p "Learners assigned to you: 1" at bounding box center [169, 84] width 126 height 8
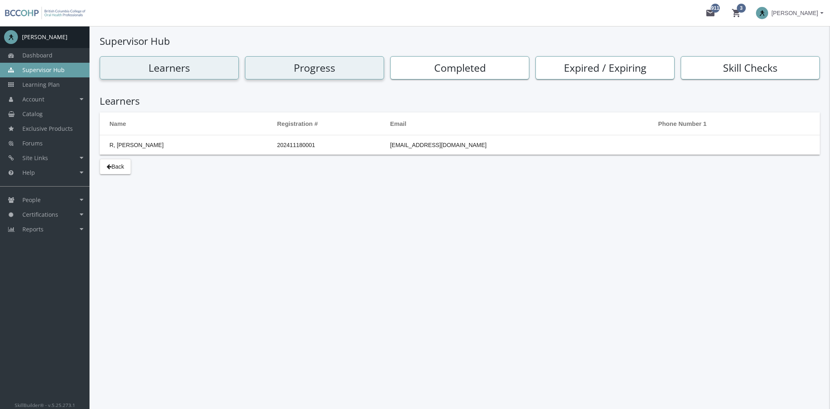
click at [339, 76] on div "Progress" at bounding box center [314, 67] width 139 height 23
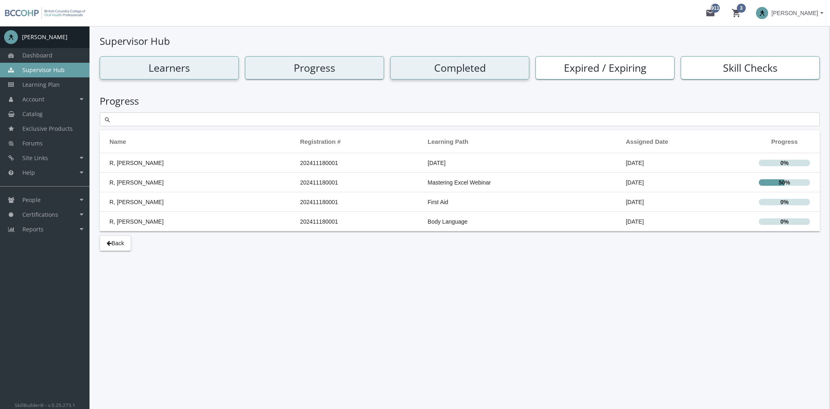
click at [458, 66] on h2 "Completed" at bounding box center [460, 67] width 134 height 11
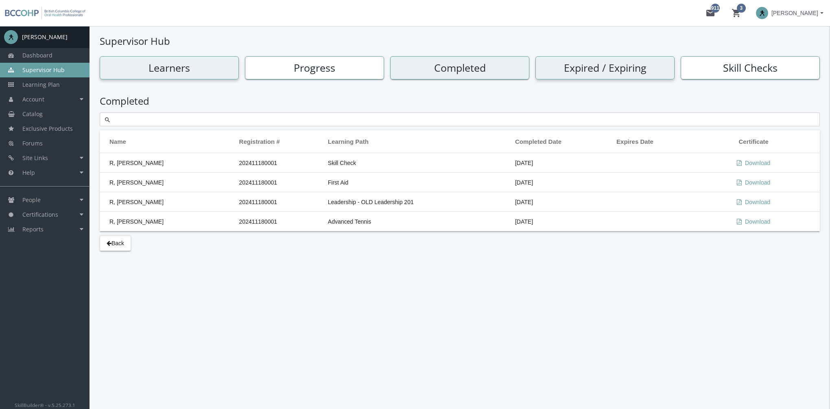
click at [604, 64] on h2 "Expired / Expiring" at bounding box center [606, 67] width 134 height 11
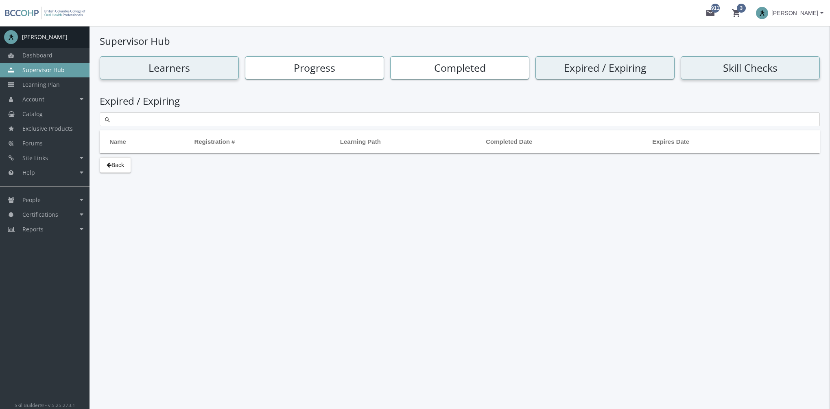
click at [714, 65] on h2 "Skill Checks" at bounding box center [751, 67] width 134 height 11
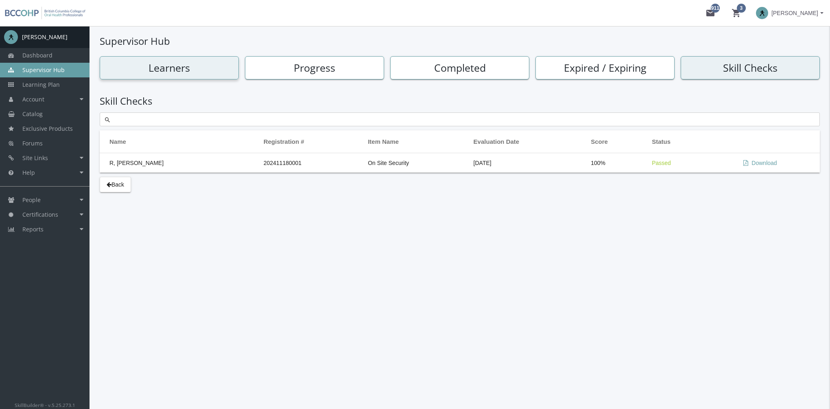
click at [798, 21] on button "[PERSON_NAME]" at bounding box center [790, 13] width 81 height 26
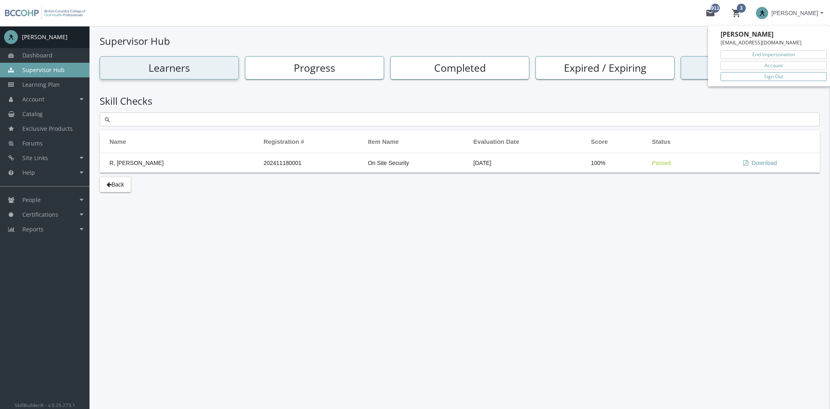
click at [783, 73] on link "Sign Out" at bounding box center [774, 76] width 106 height 9
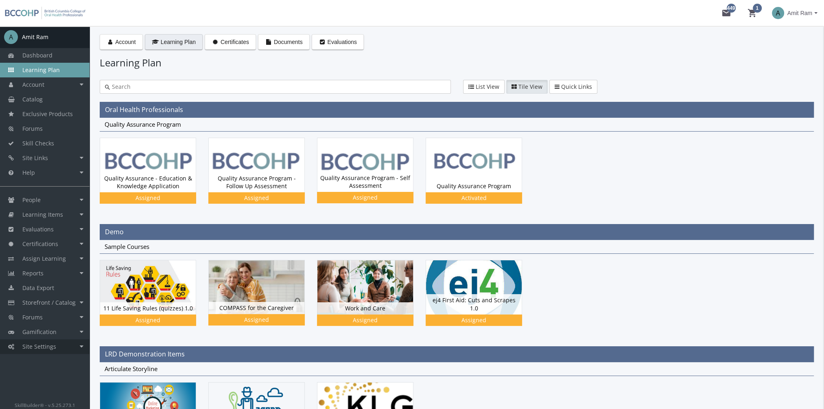
click at [65, 352] on link "Site Settings" at bounding box center [45, 346] width 90 height 15
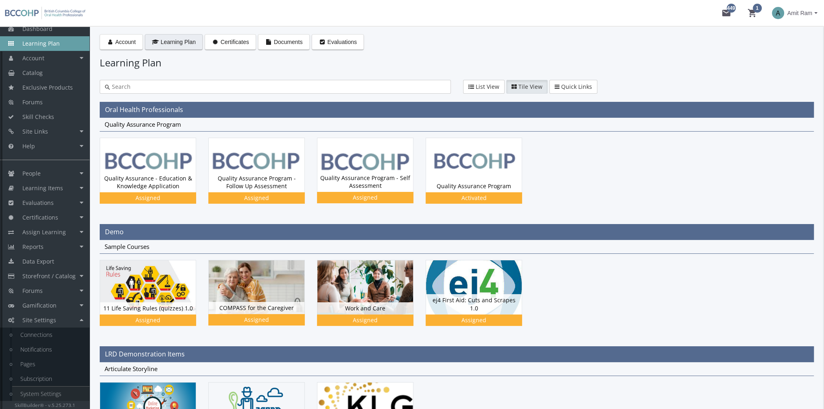
click at [47, 391] on link "System Settings" at bounding box center [50, 393] width 77 height 15
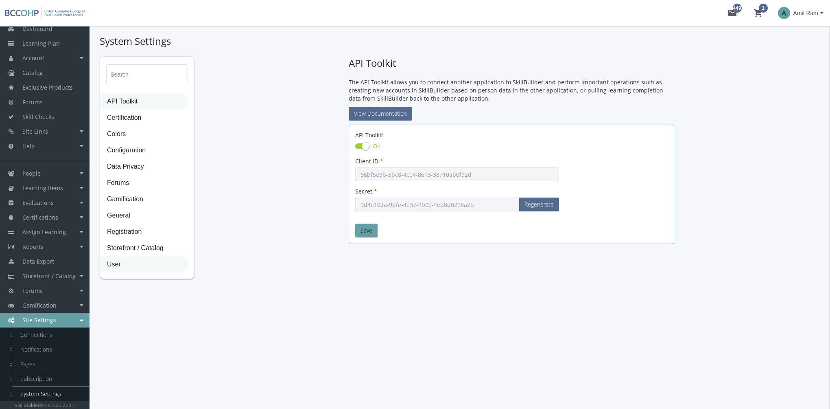
click at [132, 264] on span "User" at bounding box center [144, 264] width 87 height 16
select select "2: 3"
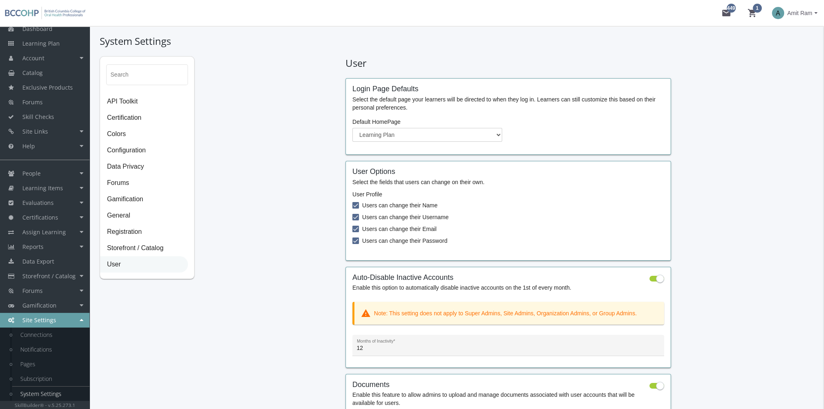
scroll to position [41, 0]
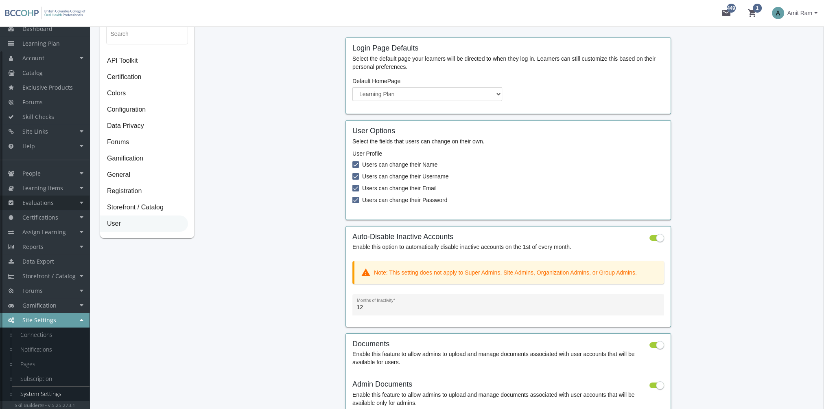
click at [64, 199] on link "Evaluations" at bounding box center [45, 202] width 90 height 15
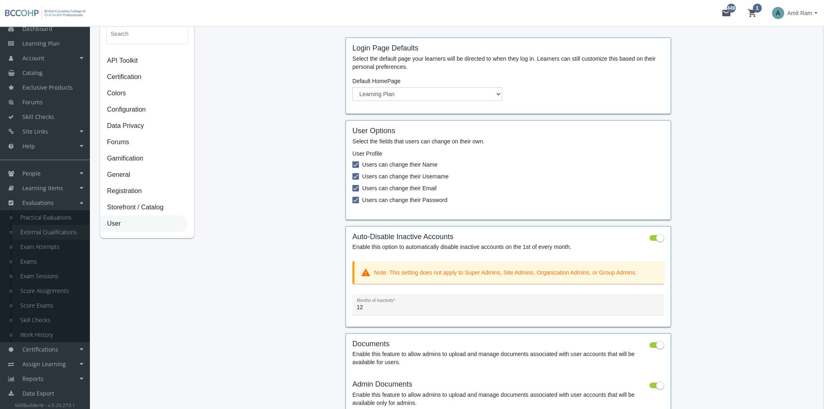
click at [63, 235] on link "External Qualifications" at bounding box center [50, 232] width 77 height 15
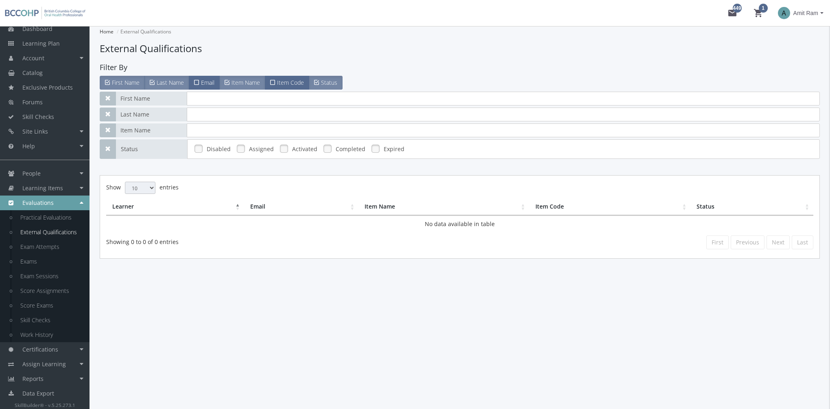
click at [244, 146] on link at bounding box center [241, 148] width 12 height 12
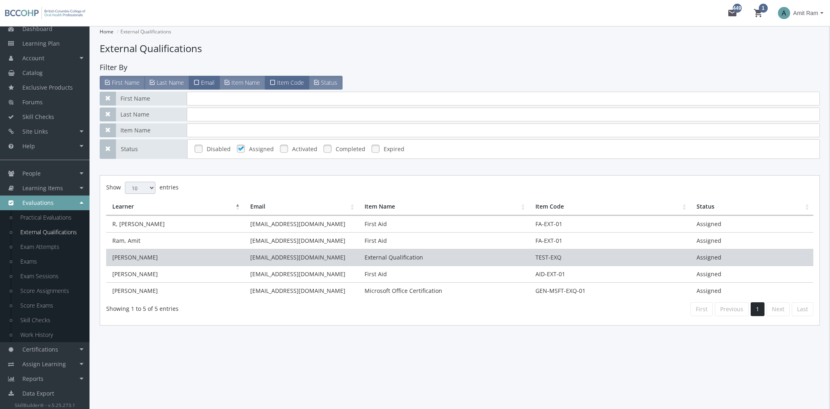
click at [389, 254] on td "External Qualification" at bounding box center [444, 257] width 171 height 17
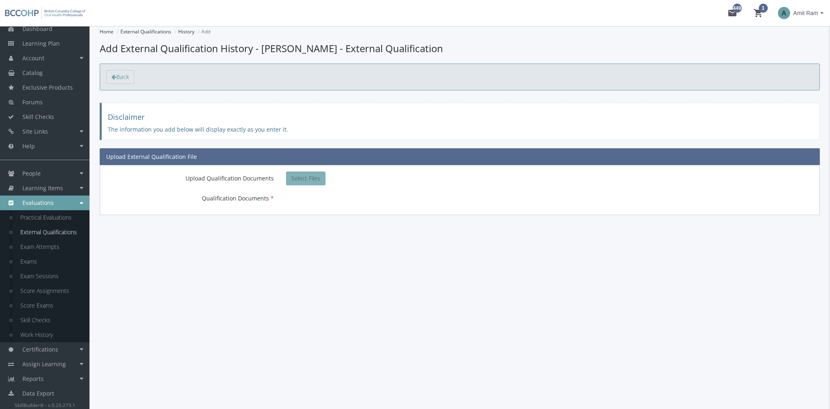
click at [309, 176] on span "Select Files" at bounding box center [305, 178] width 29 height 8
type input "C:\fakepath\BCCOHP - RFQ - Content Development Services Onlea - September 19, 2…"
